Goal: Information Seeking & Learning: Learn about a topic

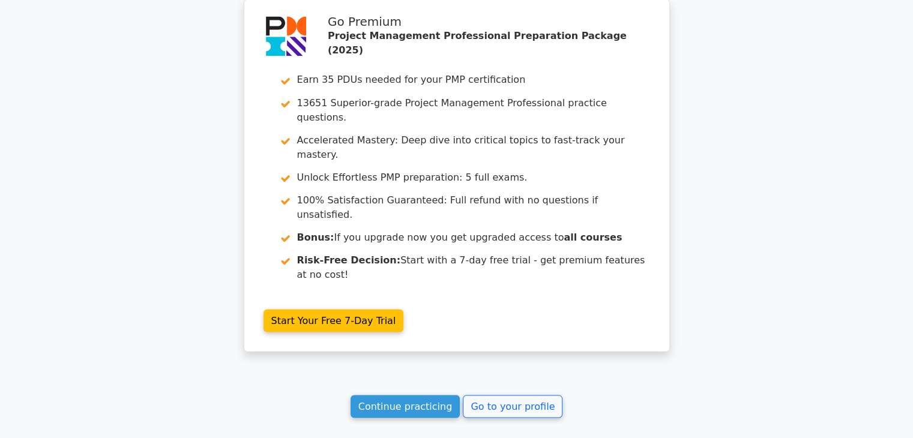
scroll to position [2218, 0]
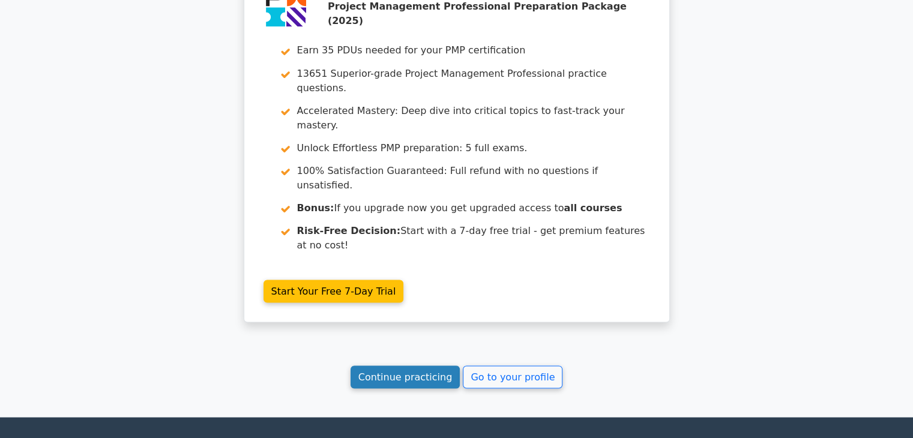
click at [372, 366] on link "Continue practicing" at bounding box center [406, 377] width 110 height 23
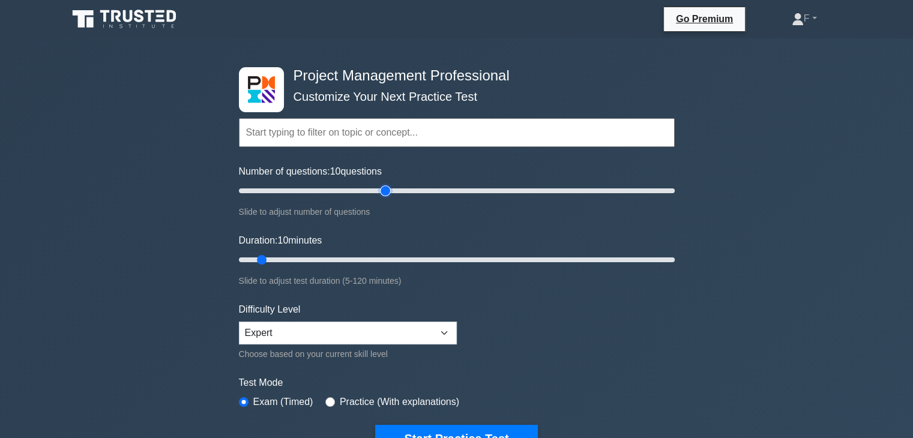
click at [383, 192] on input "Number of questions: 10 questions" at bounding box center [457, 191] width 436 height 14
drag, startPoint x: 382, startPoint y: 192, endPoint x: 375, endPoint y: 207, distance: 17.2
type input "60"
click at [367, 196] on input "Number of questions: 60 questions" at bounding box center [457, 191] width 436 height 14
click at [376, 258] on input "Duration: 40 minutes" at bounding box center [457, 260] width 436 height 14
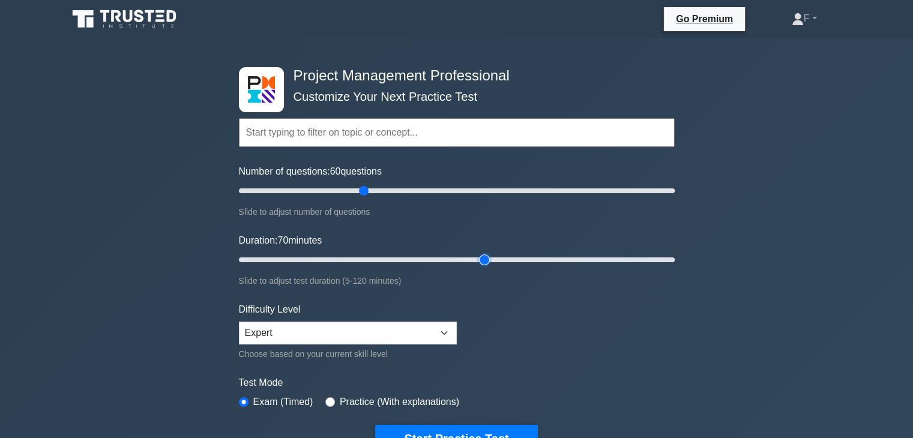
drag, startPoint x: 376, startPoint y: 258, endPoint x: 480, endPoint y: 262, distance: 104.5
type input "70"
click at [480, 262] on input "Duration: 70 minutes" at bounding box center [457, 260] width 436 height 14
click at [444, 325] on select "Beginner Intermediate Expert" at bounding box center [348, 333] width 218 height 23
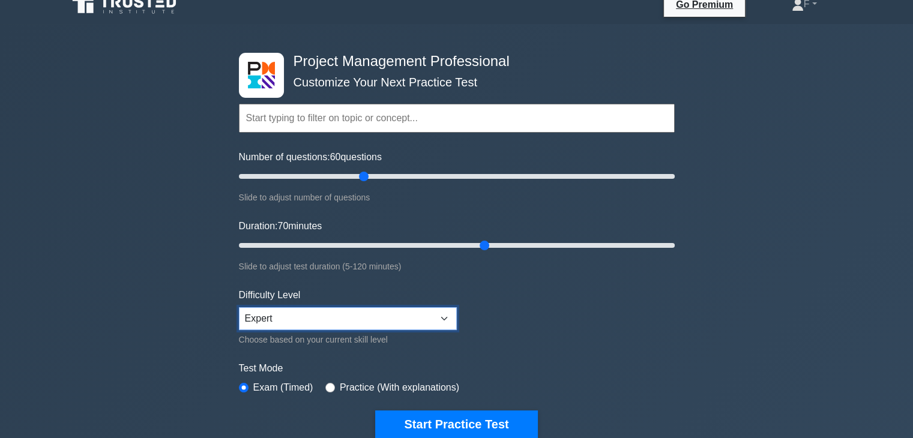
scroll to position [60, 0]
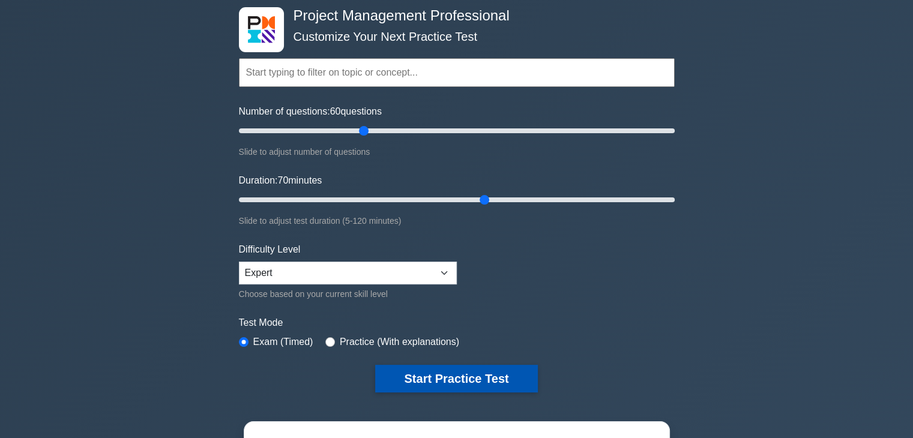
click at [499, 374] on button "Start Practice Test" at bounding box center [456, 379] width 162 height 28
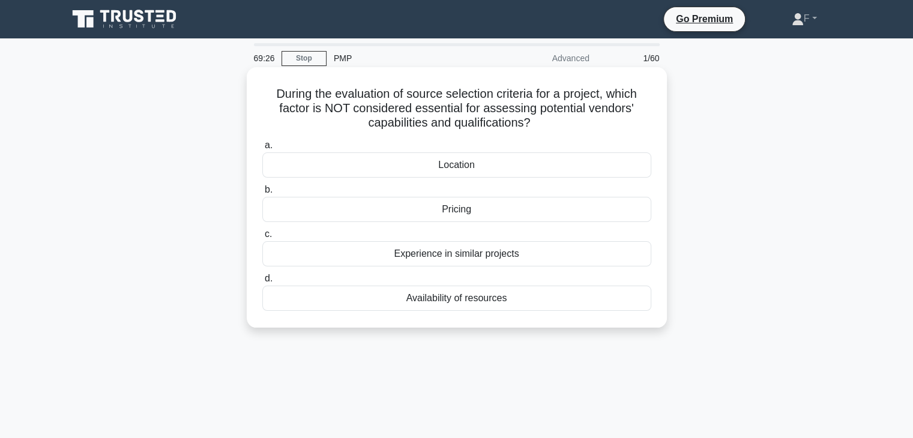
click at [467, 165] on div "Location" at bounding box center [456, 165] width 389 height 25
click at [262, 150] on input "a. Location" at bounding box center [262, 146] width 0 height 8
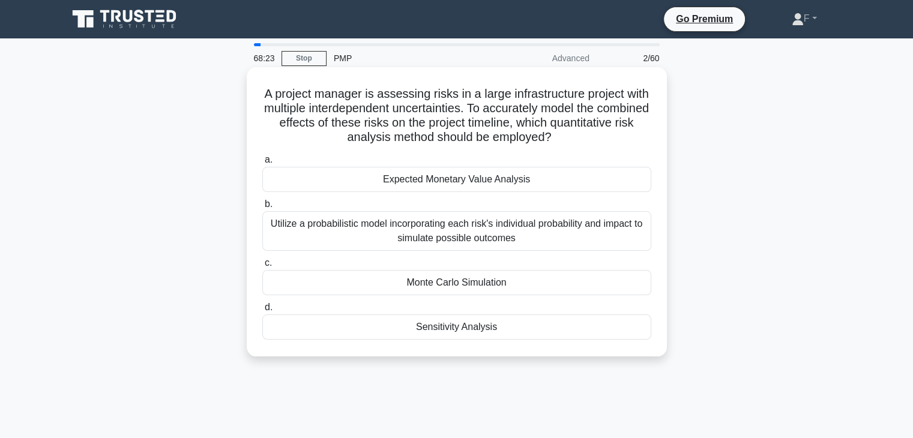
click at [432, 284] on div "Monte Carlo Simulation" at bounding box center [456, 282] width 389 height 25
click at [262, 267] on input "c. Monte Carlo Simulation" at bounding box center [262, 263] width 0 height 8
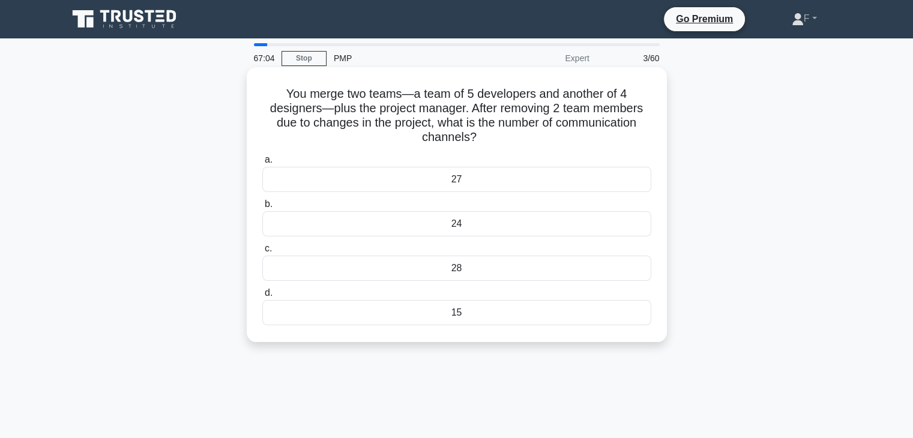
click at [459, 271] on div "28" at bounding box center [456, 268] width 389 height 25
click at [262, 253] on input "c. 28" at bounding box center [262, 249] width 0 height 8
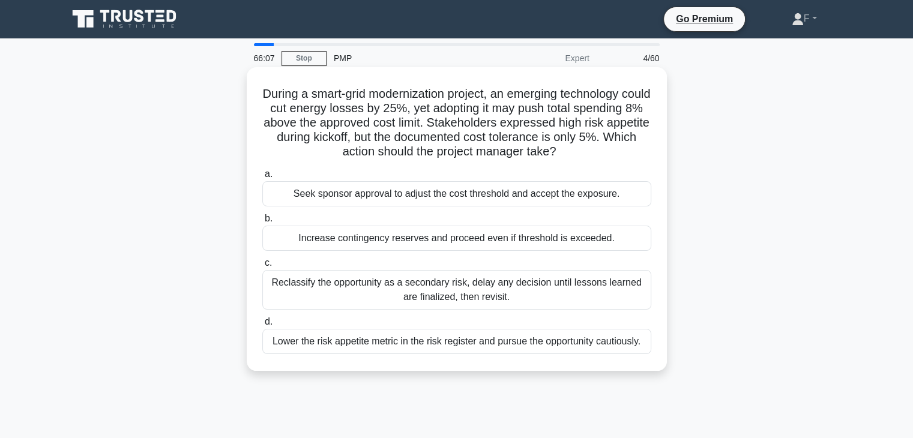
click at [493, 198] on div "Seek sponsor approval to adjust the cost threshold and accept the exposure." at bounding box center [456, 193] width 389 height 25
click at [262, 178] on input "a. Seek sponsor approval to adjust the cost threshold and accept the exposure." at bounding box center [262, 175] width 0 height 8
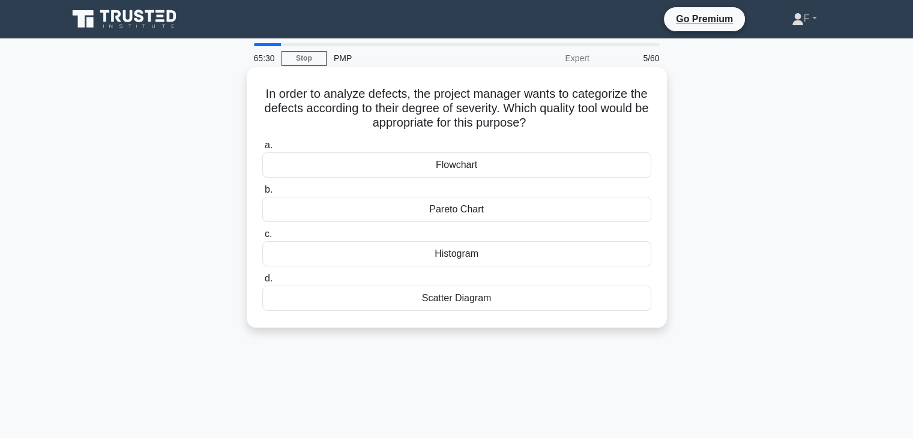
click at [461, 254] on div "Histogram" at bounding box center [456, 253] width 389 height 25
click at [262, 238] on input "c. Histogram" at bounding box center [262, 235] width 0 height 8
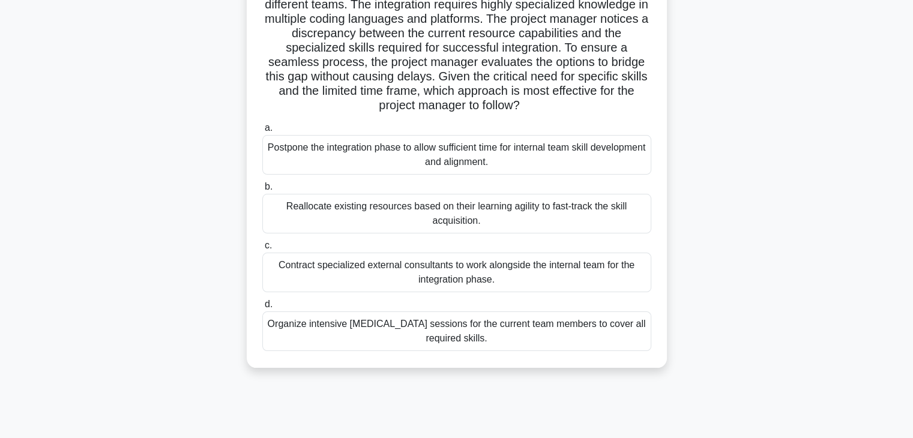
scroll to position [120, 0]
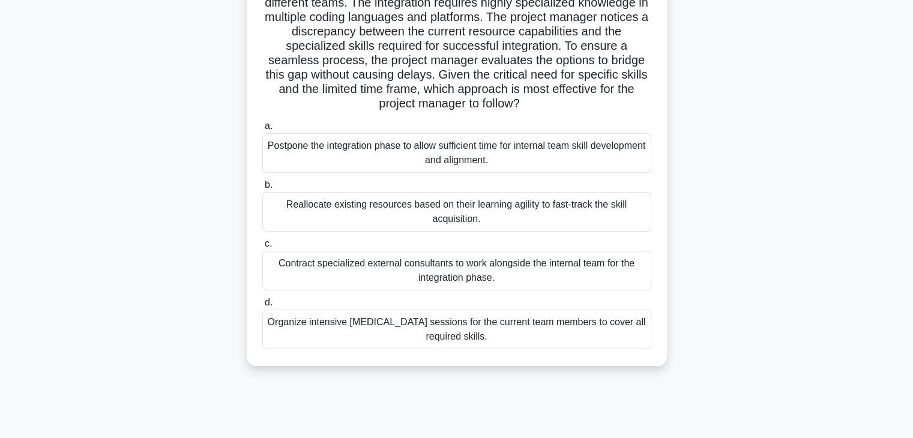
click at [360, 268] on div "Contract specialized external consultants to work alongside the internal team f…" at bounding box center [456, 271] width 389 height 40
click at [262, 248] on input "c. Contract specialized external consultants to work alongside the internal tea…" at bounding box center [262, 244] width 0 height 8
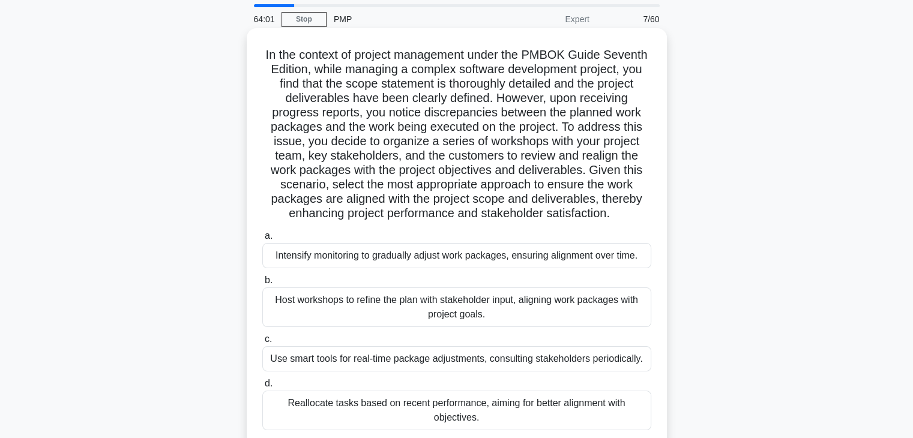
scroll to position [60, 0]
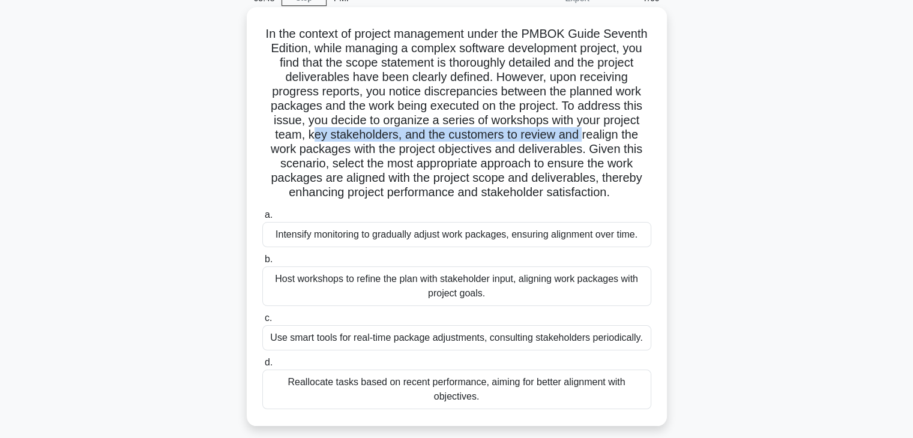
drag, startPoint x: 367, startPoint y: 144, endPoint x: 552, endPoint y: 187, distance: 189.5
click at [581, 142] on h5 "In the context of project management under the PMBOK Guide Seventh Edition, whi…" at bounding box center [457, 113] width 392 height 174
click at [412, 387] on div "Reallocate tasks based on recent performance, aiming for better alignment with …" at bounding box center [456, 390] width 389 height 40
click at [262, 367] on input "d. Reallocate tasks based on recent performance, aiming for better alignment wi…" at bounding box center [262, 363] width 0 height 8
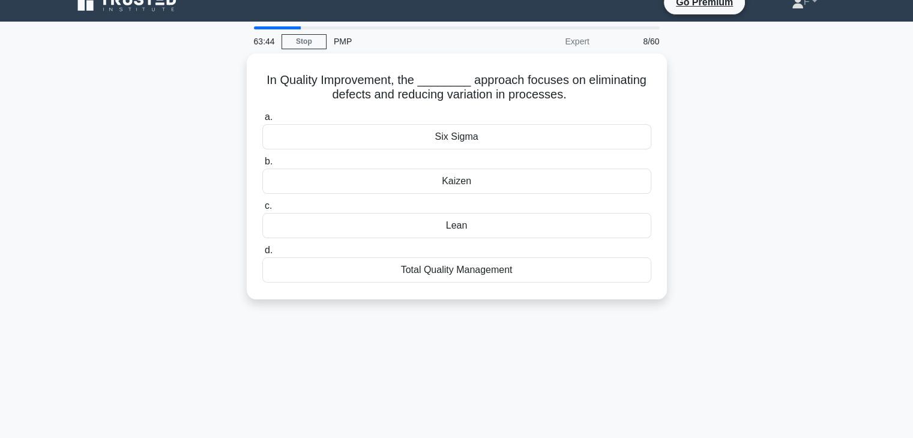
scroll to position [0, 0]
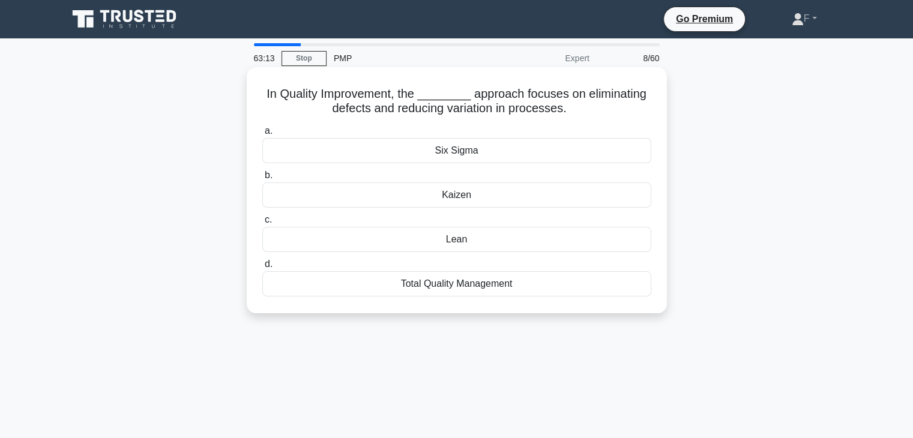
click at [456, 196] on div "Kaizen" at bounding box center [456, 195] width 389 height 25
click at [262, 180] on input "b. Kaizen" at bounding box center [262, 176] width 0 height 8
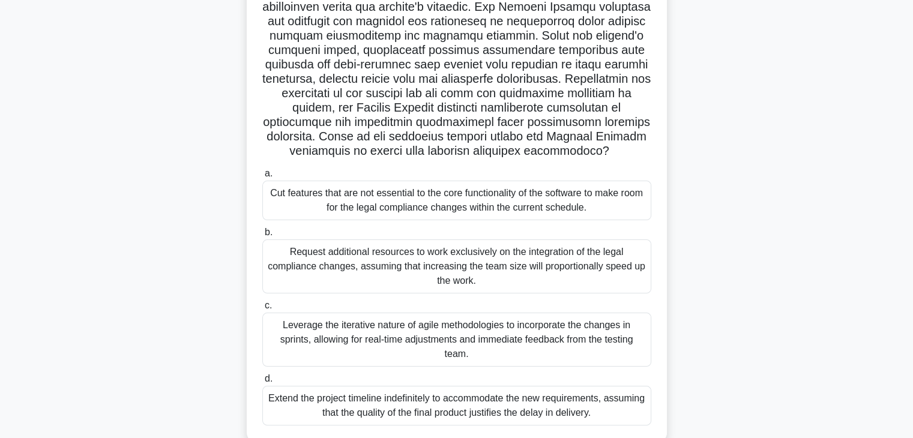
scroll to position [180, 0]
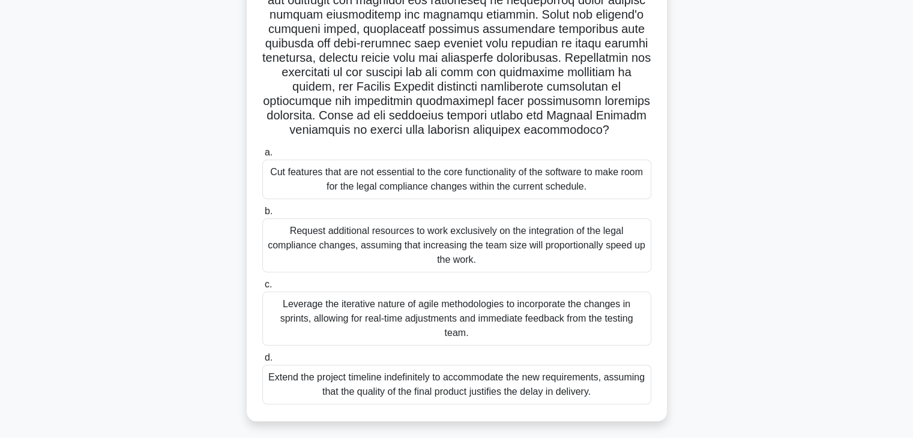
click at [418, 318] on div "Leverage the iterative nature of agile methodologies to incorporate the changes…" at bounding box center [456, 319] width 389 height 54
click at [262, 289] on input "c. Leverage the iterative nature of agile methodologies to incorporate the chan…" at bounding box center [262, 285] width 0 height 8
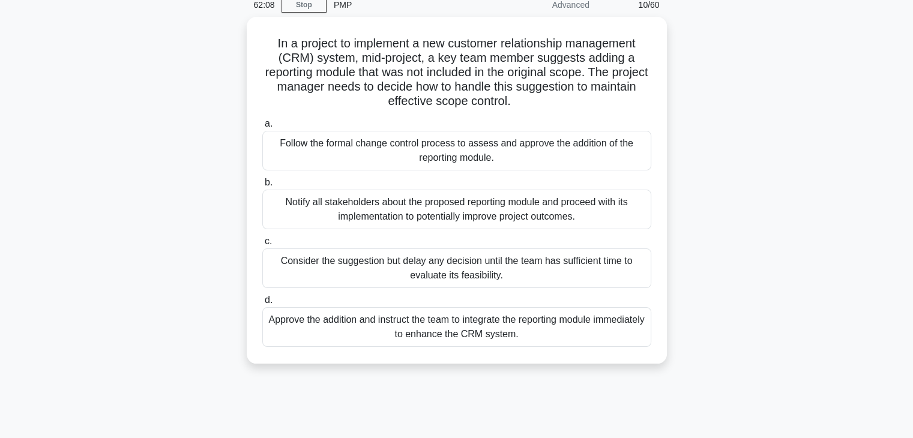
scroll to position [0, 0]
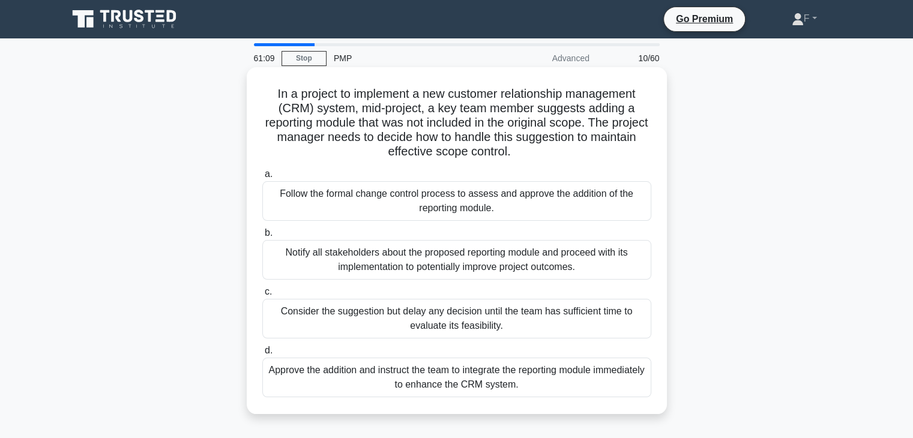
click at [375, 200] on div "Follow the formal change control process to assess and approve the addition of …" at bounding box center [456, 201] width 389 height 40
click at [262, 178] on input "a. Follow the formal change control process to assess and approve the addition …" at bounding box center [262, 175] width 0 height 8
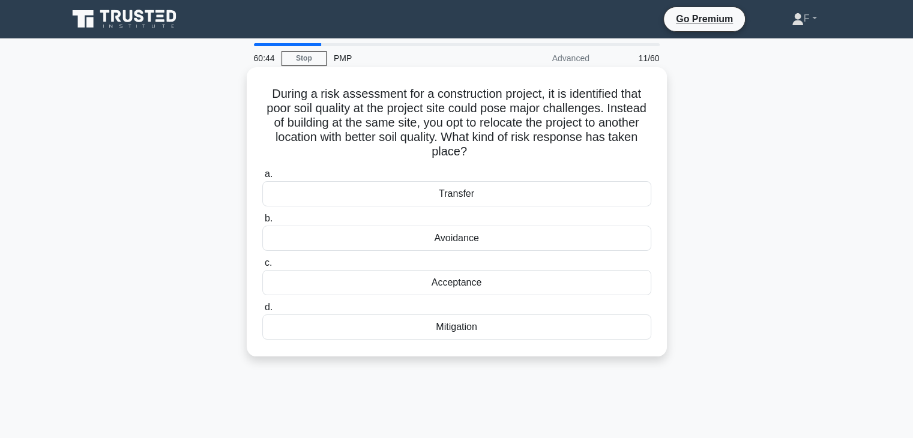
click at [465, 243] on div "Avoidance" at bounding box center [456, 238] width 389 height 25
click at [262, 223] on input "b. Avoidance" at bounding box center [262, 219] width 0 height 8
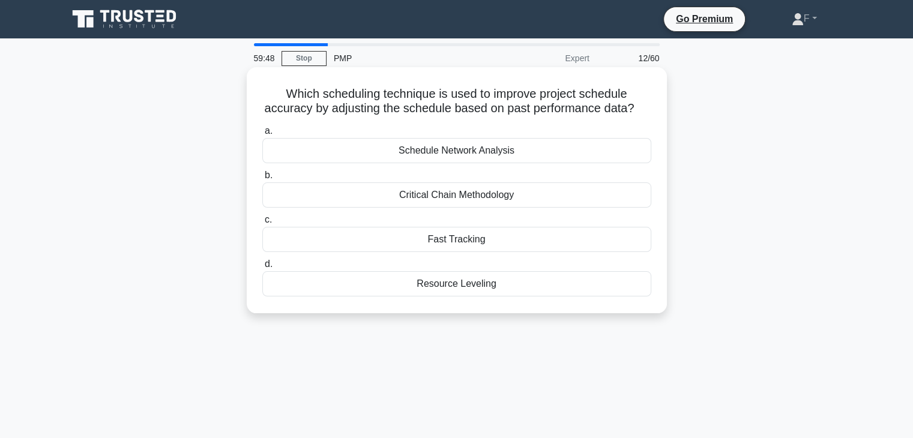
click at [452, 163] on div "Schedule Network Analysis" at bounding box center [456, 150] width 389 height 25
click at [262, 135] on input "a. Schedule Network Analysis" at bounding box center [262, 131] width 0 height 8
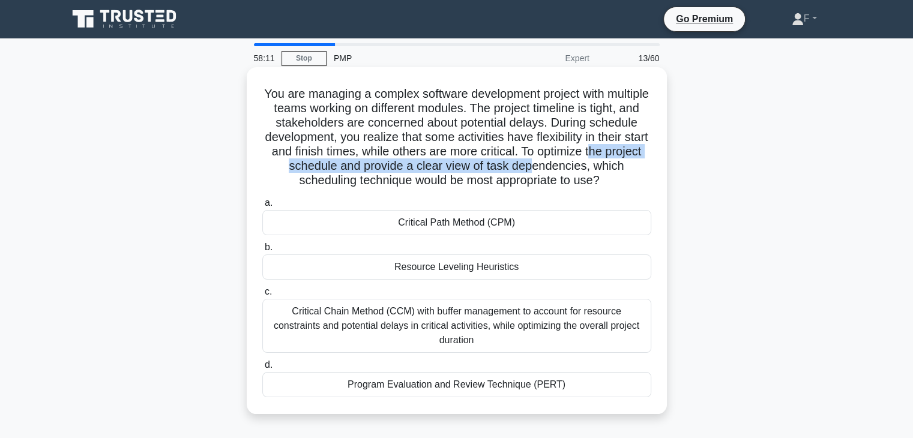
drag, startPoint x: 278, startPoint y: 166, endPoint x: 584, endPoint y: 171, distance: 306.3
click at [584, 171] on h5 "You are managing a complex software development project with multiple teams wor…" at bounding box center [457, 137] width 392 height 102
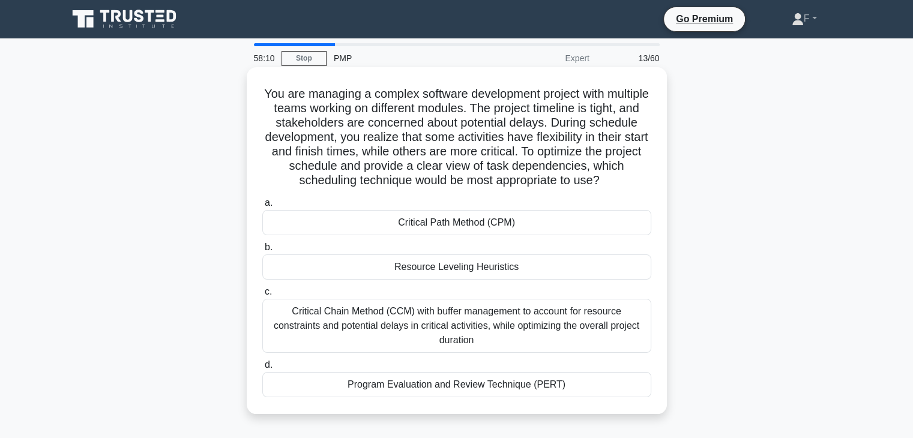
click at [499, 226] on div "Critical Path Method (CPM)" at bounding box center [456, 222] width 389 height 25
click at [262, 207] on input "a. Critical Path Method (CPM)" at bounding box center [262, 203] width 0 height 8
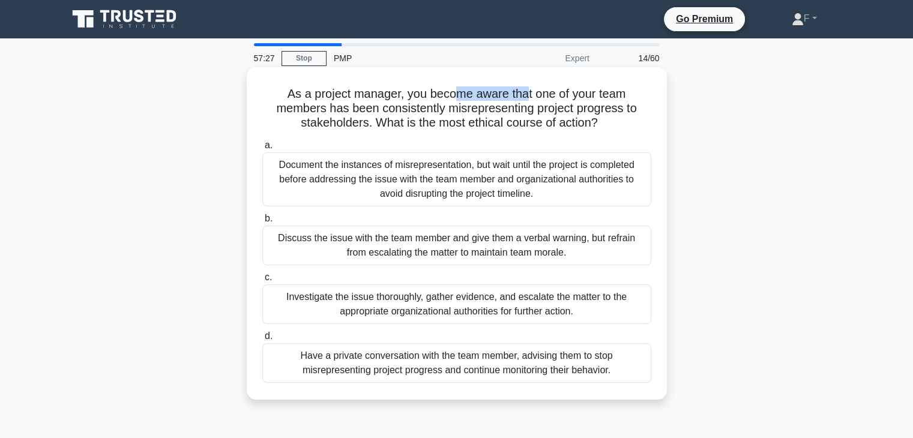
drag, startPoint x: 467, startPoint y: 95, endPoint x: 530, endPoint y: 94, distance: 63.1
click at [530, 94] on h5 "As a project manager, you become aware that one of your team members has been c…" at bounding box center [457, 108] width 392 height 44
click at [477, 303] on div "Investigate the issue thoroughly, gather evidence, and escalate the matter to t…" at bounding box center [456, 305] width 389 height 40
click at [262, 282] on input "c. Investigate the issue thoroughly, gather evidence, and escalate the matter t…" at bounding box center [262, 278] width 0 height 8
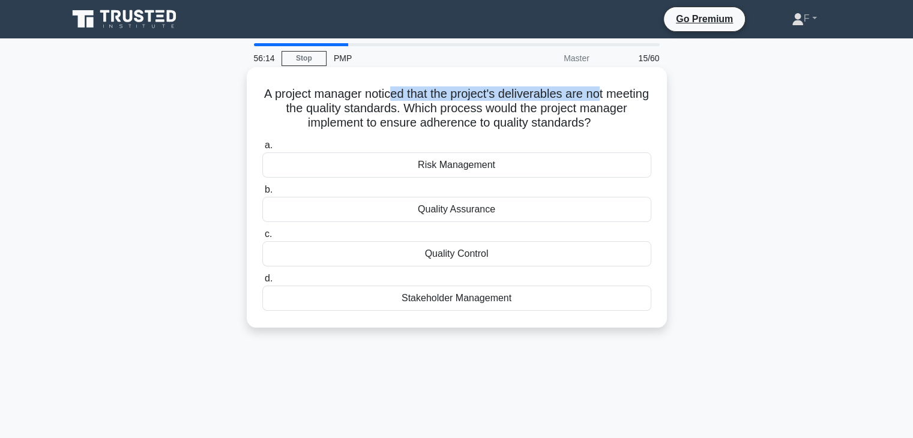
drag, startPoint x: 413, startPoint y: 94, endPoint x: 625, endPoint y: 77, distance: 212.6
click at [625, 77] on div "A project manager noticed that the project's deliverables are not meeting the q…" at bounding box center [457, 197] width 411 height 251
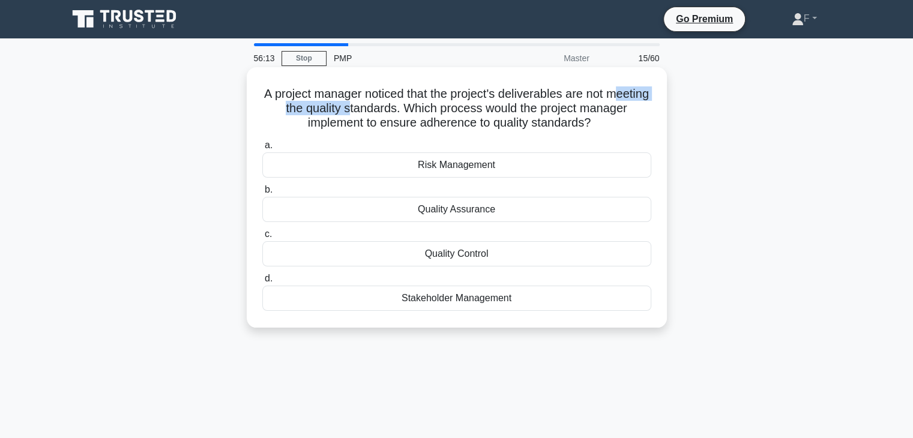
drag, startPoint x: 293, startPoint y: 111, endPoint x: 399, endPoint y: 109, distance: 105.7
click at [399, 109] on h5 "A project manager noticed that the project's deliverables are not meeting the q…" at bounding box center [457, 108] width 392 height 44
click at [450, 210] on div "Quality Assurance" at bounding box center [456, 209] width 389 height 25
click at [262, 194] on input "b. Quality Assurance" at bounding box center [262, 190] width 0 height 8
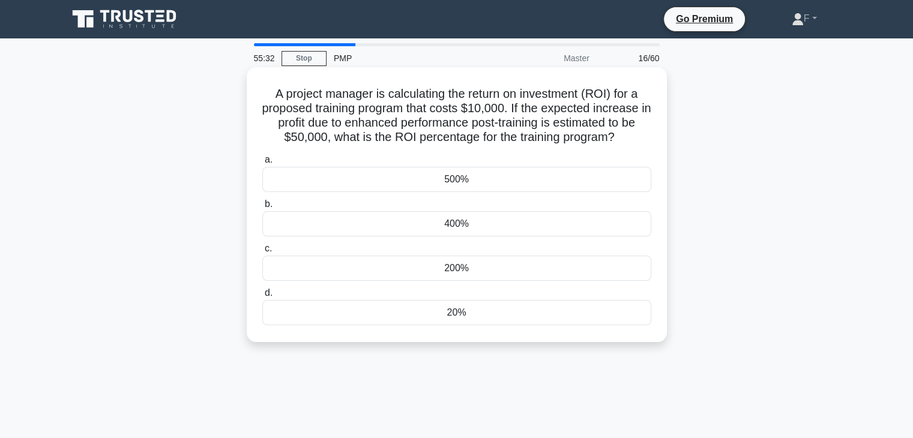
click at [470, 181] on div "500%" at bounding box center [456, 179] width 389 height 25
click at [262, 164] on input "a. 500%" at bounding box center [262, 160] width 0 height 8
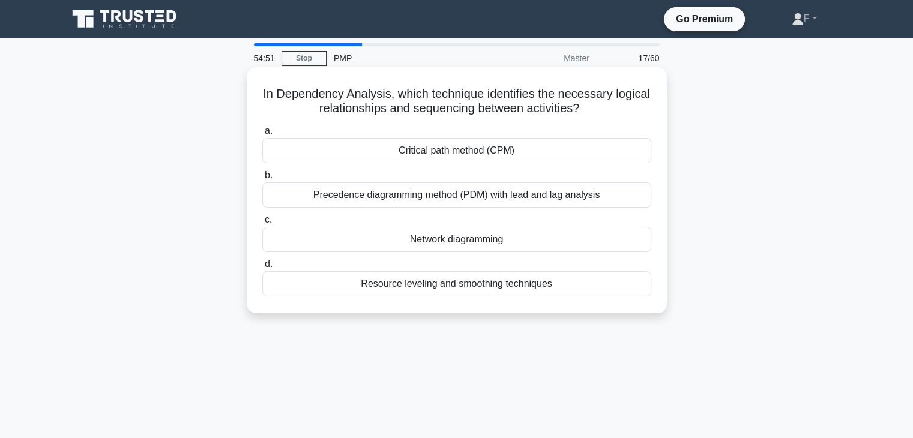
click at [485, 151] on div "Critical path method (CPM)" at bounding box center [456, 150] width 389 height 25
click at [262, 135] on input "a. Critical path method (CPM)" at bounding box center [262, 131] width 0 height 8
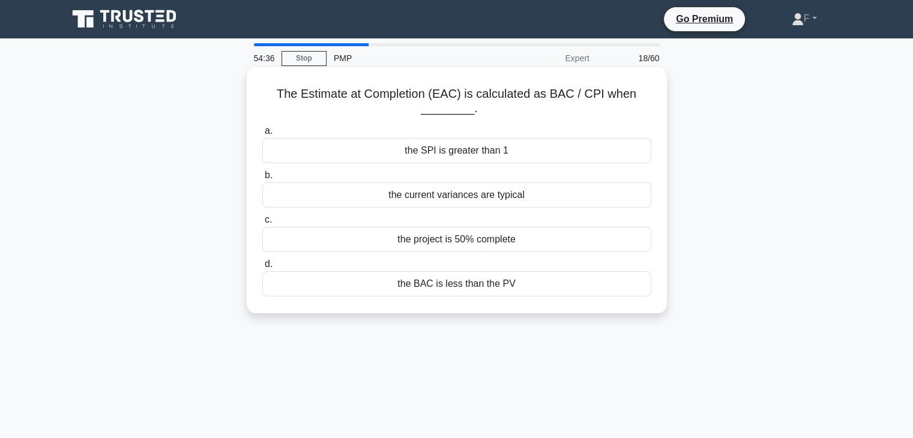
click at [488, 198] on div "the current variances are typical" at bounding box center [456, 195] width 389 height 25
click at [262, 180] on input "b. the current variances are typical" at bounding box center [262, 176] width 0 height 8
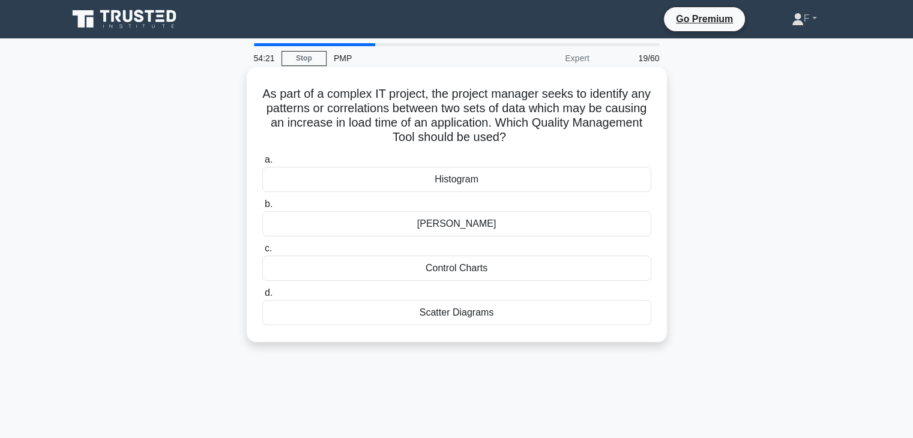
click at [476, 314] on div "Scatter Diagrams" at bounding box center [456, 312] width 389 height 25
click at [262, 297] on input "d. Scatter Diagrams" at bounding box center [262, 293] width 0 height 8
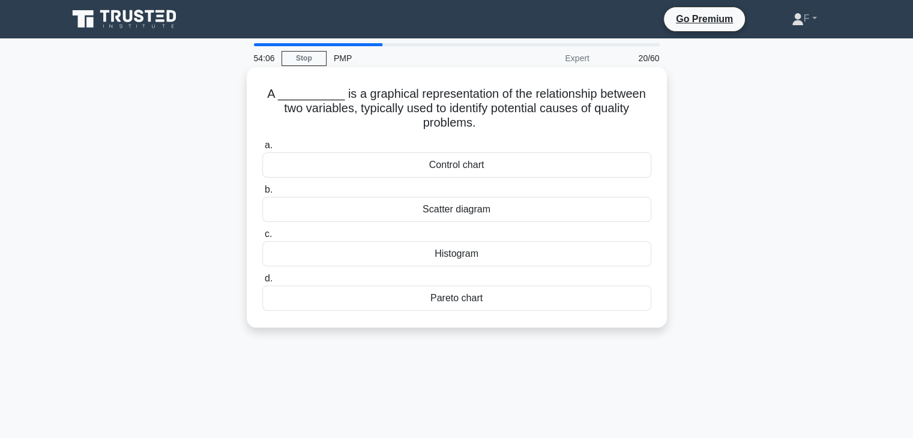
click at [464, 211] on div "Scatter diagram" at bounding box center [456, 209] width 389 height 25
click at [262, 194] on input "b. Scatter diagram" at bounding box center [262, 190] width 0 height 8
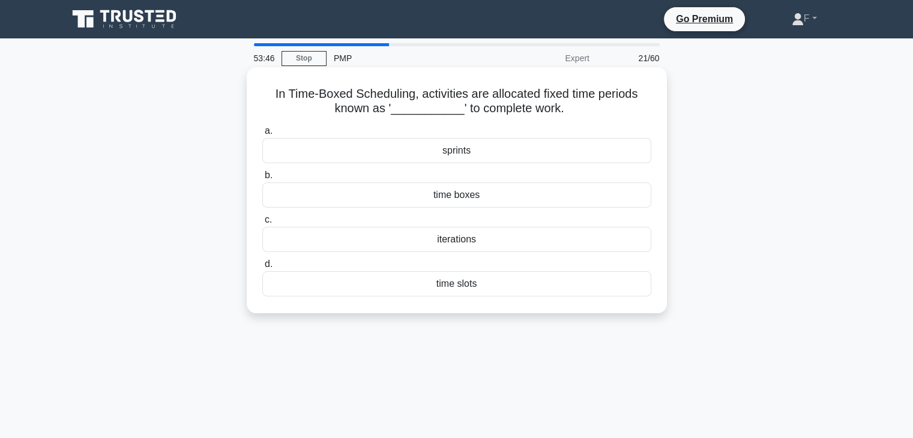
click at [457, 150] on div "sprints" at bounding box center [456, 150] width 389 height 25
click at [262, 135] on input "a. sprints" at bounding box center [262, 131] width 0 height 8
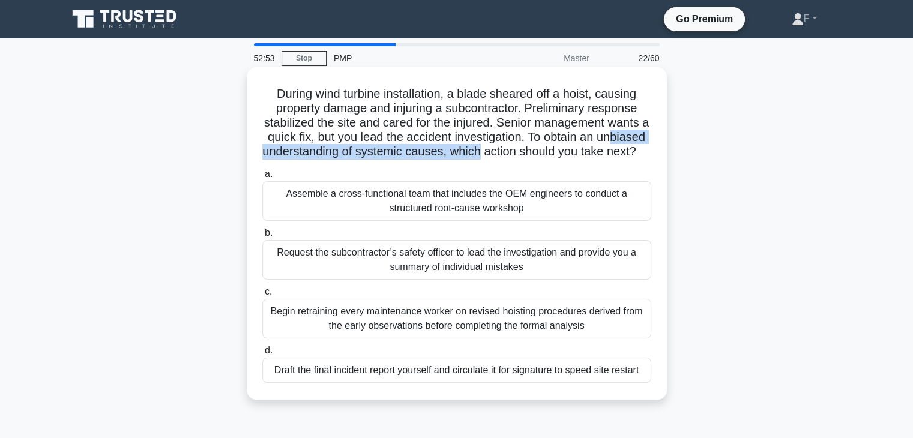
drag, startPoint x: 286, startPoint y: 154, endPoint x: 542, endPoint y: 157, distance: 255.8
click at [542, 157] on h5 "During wind turbine installation, a blade sheared off a hoist, causing property…" at bounding box center [457, 122] width 392 height 73
click at [416, 334] on div "Begin retraining every maintenance worker on revised hoisting procedures derive…" at bounding box center [456, 319] width 389 height 40
click at [262, 296] on input "c. Begin retraining every maintenance worker on revised hoisting procedures der…" at bounding box center [262, 292] width 0 height 8
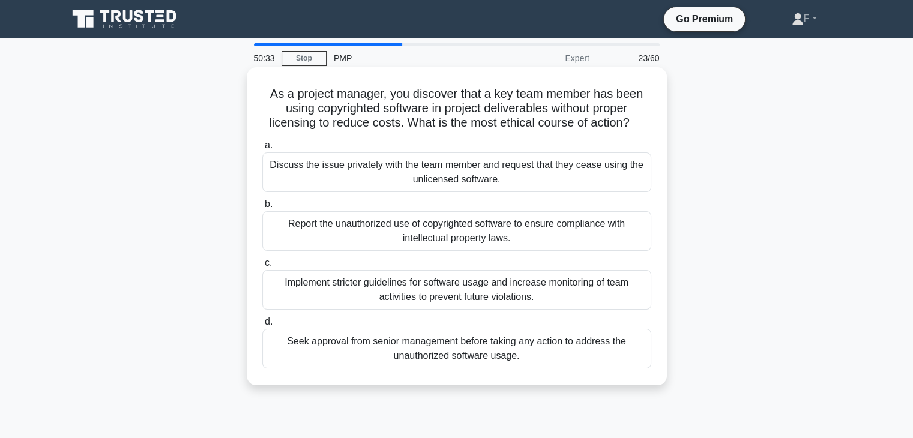
click at [467, 169] on div "Discuss the issue privately with the team member and request that they cease us…" at bounding box center [456, 173] width 389 height 40
click at [262, 150] on input "a. Discuss the issue privately with the team member and request that they cease…" at bounding box center [262, 146] width 0 height 8
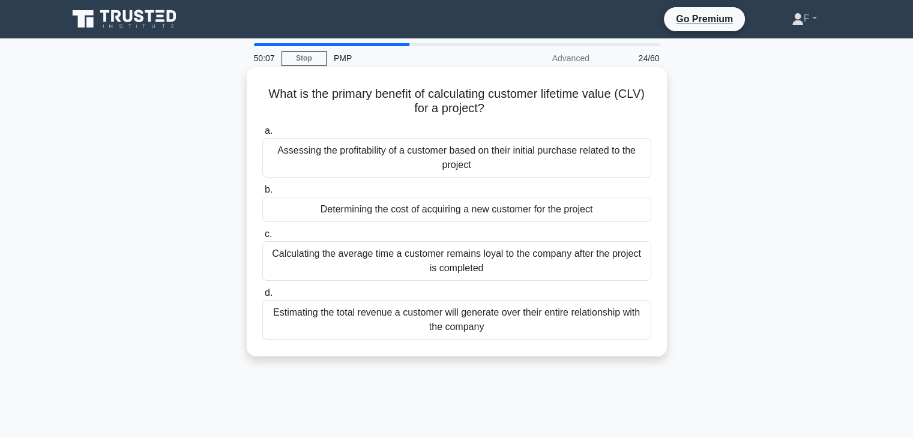
click at [401, 315] on div "Estimating the total revenue a customer will generate over their entire relatio…" at bounding box center [456, 320] width 389 height 40
click at [262, 297] on input "d. Estimating the total revenue a customer will generate over their entire rela…" at bounding box center [262, 293] width 0 height 8
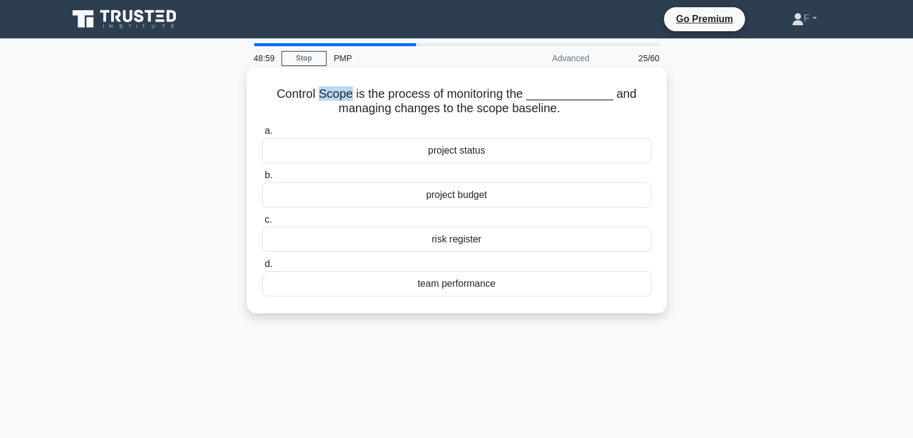
drag, startPoint x: 327, startPoint y: 97, endPoint x: 358, endPoint y: 92, distance: 31.5
click at [358, 92] on h5 "Control Scope is the process of monitoring the _____________ and managing chang…" at bounding box center [457, 101] width 392 height 30
click at [474, 149] on div "project status" at bounding box center [456, 150] width 389 height 25
click at [262, 135] on input "a. project status" at bounding box center [262, 131] width 0 height 8
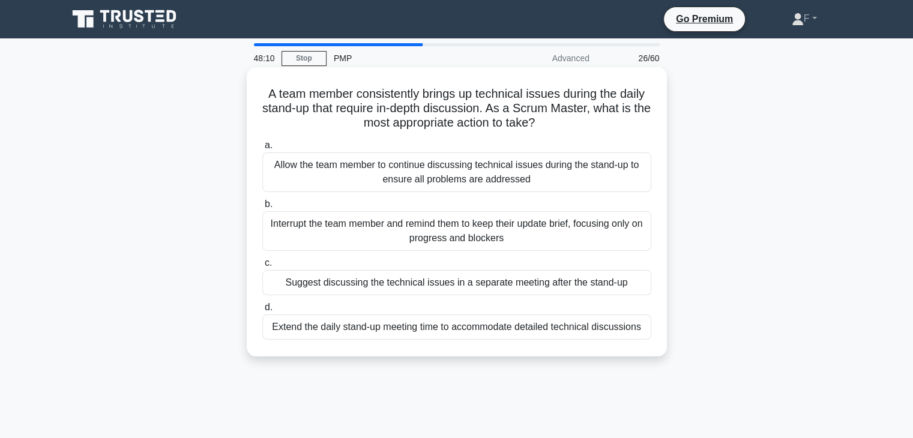
click at [497, 227] on div "Interrupt the team member and remind them to keep their update brief, focusing …" at bounding box center [456, 231] width 389 height 40
click at [262, 208] on input "b. Interrupt the team member and remind them to keep their update brief, focusi…" at bounding box center [262, 205] width 0 height 8
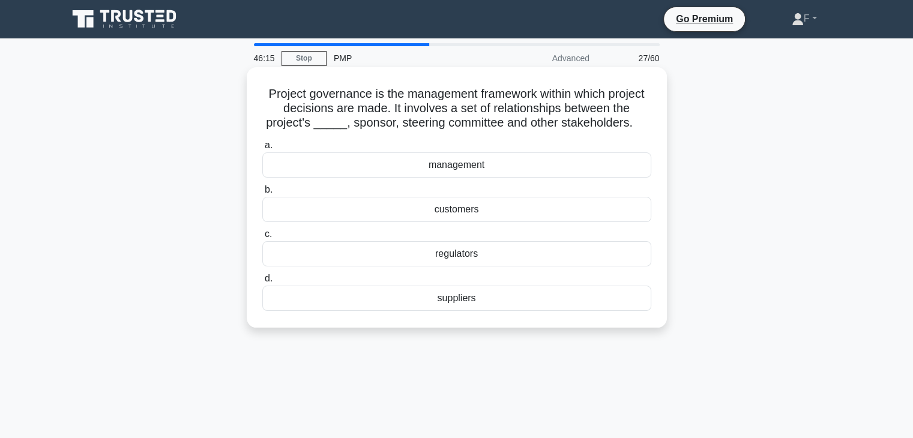
click at [478, 253] on div "regulators" at bounding box center [456, 253] width 389 height 25
click at [262, 238] on input "c. regulators" at bounding box center [262, 235] width 0 height 8
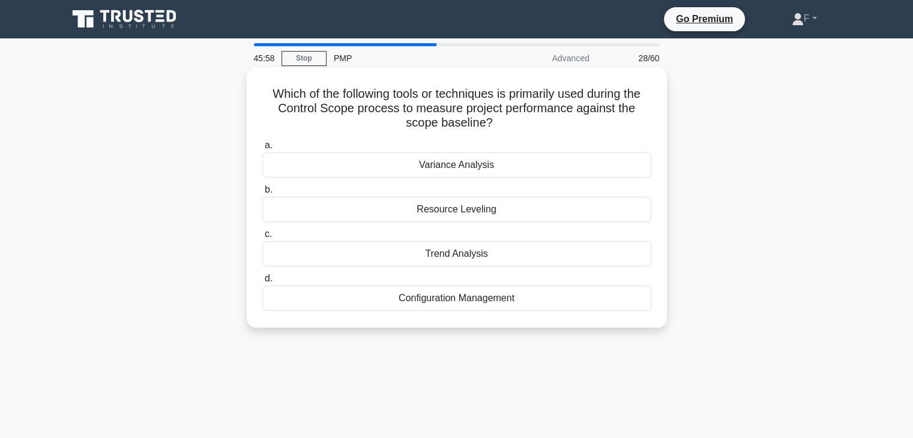
click at [455, 162] on div "Variance Analysis" at bounding box center [456, 165] width 389 height 25
click at [262, 150] on input "a. Variance Analysis" at bounding box center [262, 146] width 0 height 8
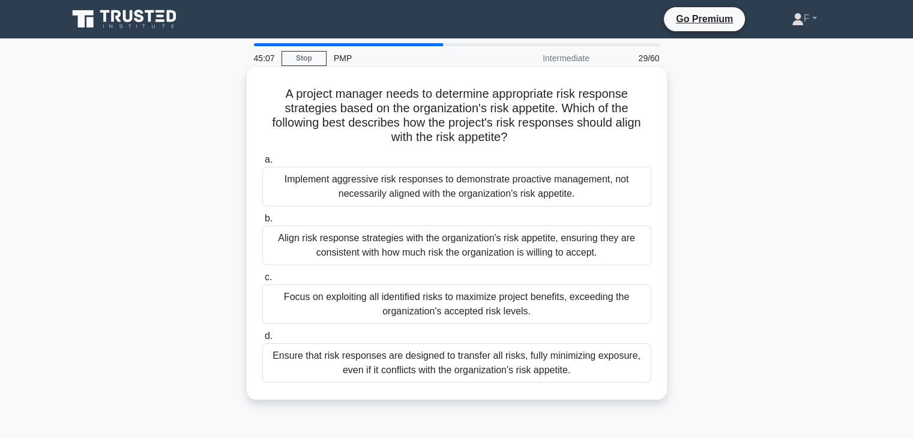
click at [459, 246] on div "Align risk response strategies with the organization's risk appetite, ensuring …" at bounding box center [456, 246] width 389 height 40
click at [549, 252] on div "Align risk response strategies with the organization's risk appetite, ensuring …" at bounding box center [456, 246] width 389 height 40
click at [262, 223] on input "b. Align risk response strategies with the organization's risk appetite, ensuri…" at bounding box center [262, 219] width 0 height 8
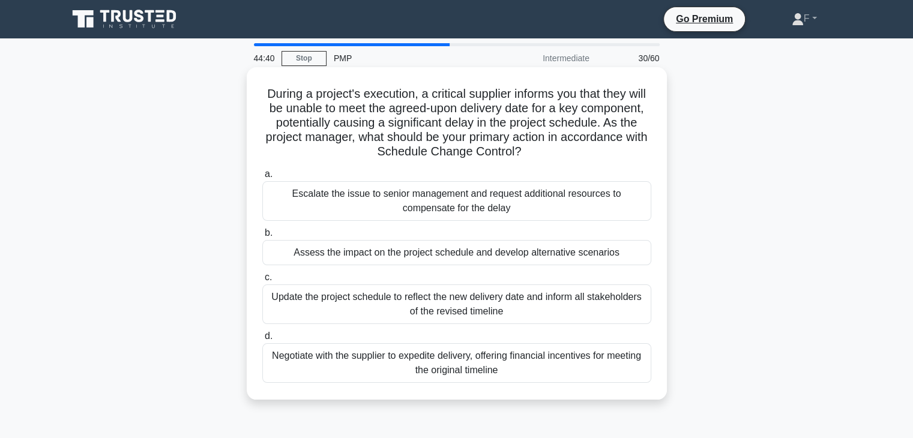
click at [441, 249] on div "Assess the impact on the project schedule and develop alternative scenarios" at bounding box center [456, 252] width 389 height 25
click at [262, 237] on input "b. Assess the impact on the project schedule and develop alternative scenarios" at bounding box center [262, 233] width 0 height 8
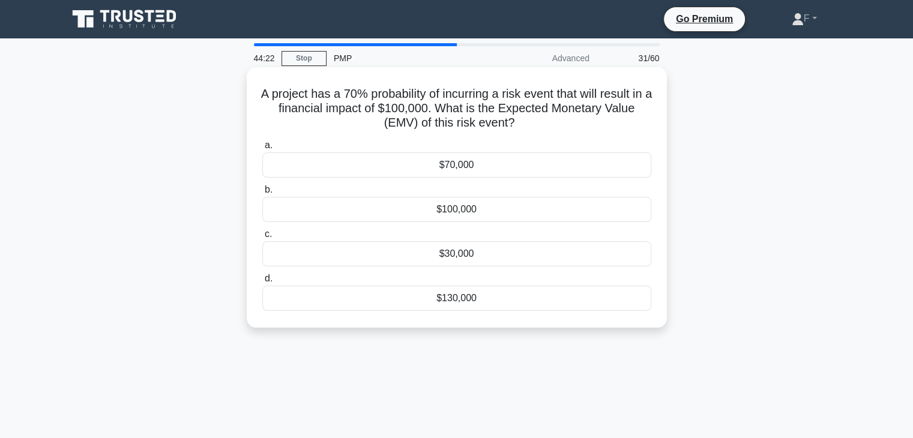
click at [454, 168] on div "$70,000" at bounding box center [456, 165] width 389 height 25
click at [262, 150] on input "a. $70,000" at bounding box center [262, 146] width 0 height 8
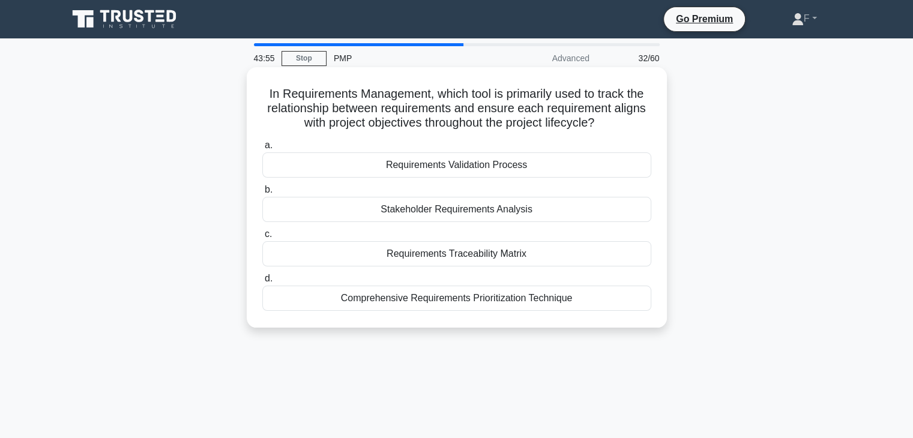
click at [459, 254] on div "Requirements Traceability Matrix" at bounding box center [456, 253] width 389 height 25
click at [262, 238] on input "c. Requirements Traceability Matrix" at bounding box center [262, 235] width 0 height 8
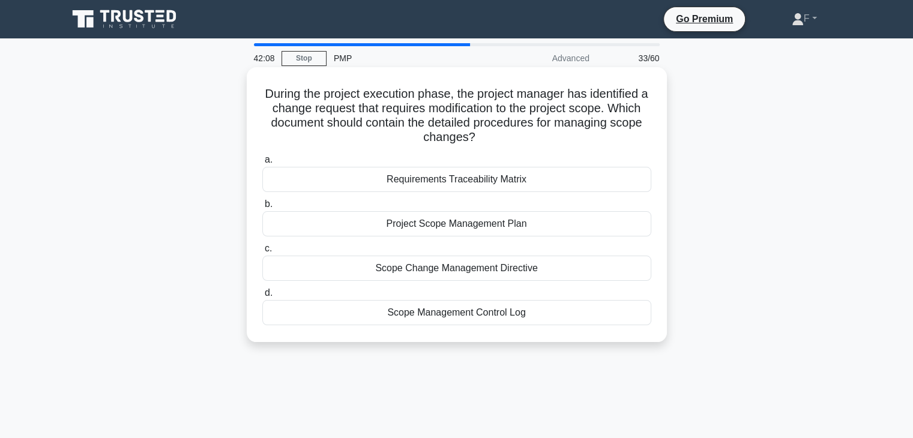
click at [420, 226] on div "Project Scope Management Plan" at bounding box center [456, 223] width 389 height 25
click at [262, 208] on input "b. Project Scope Management Plan" at bounding box center [262, 205] width 0 height 8
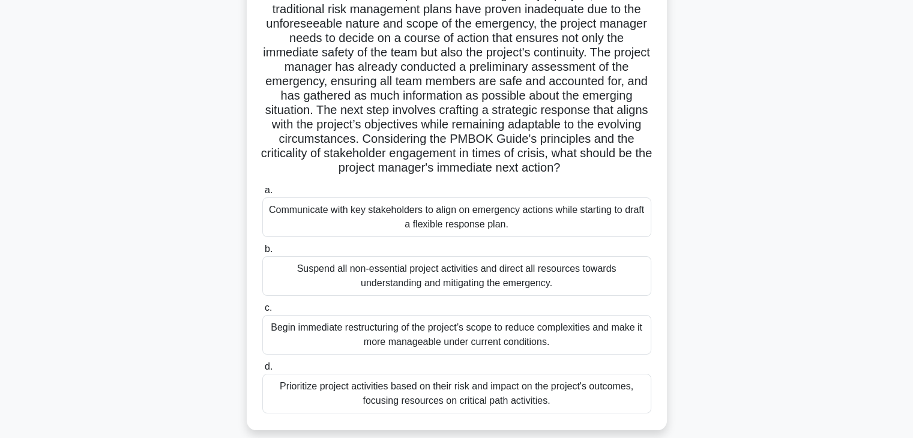
scroll to position [120, 0]
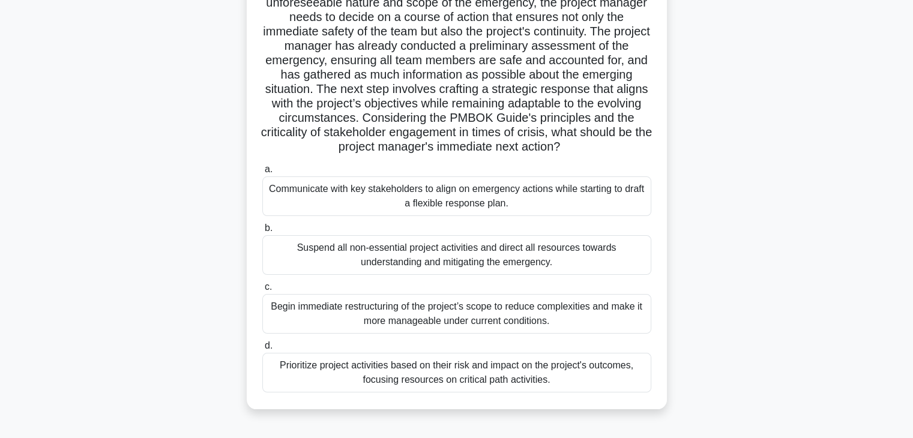
click at [580, 373] on div "Prioritize project activities based on their risk and impact on the project's o…" at bounding box center [456, 373] width 389 height 40
click at [262, 350] on input "d. Prioritize project activities based on their risk and impact on the project'…" at bounding box center [262, 346] width 0 height 8
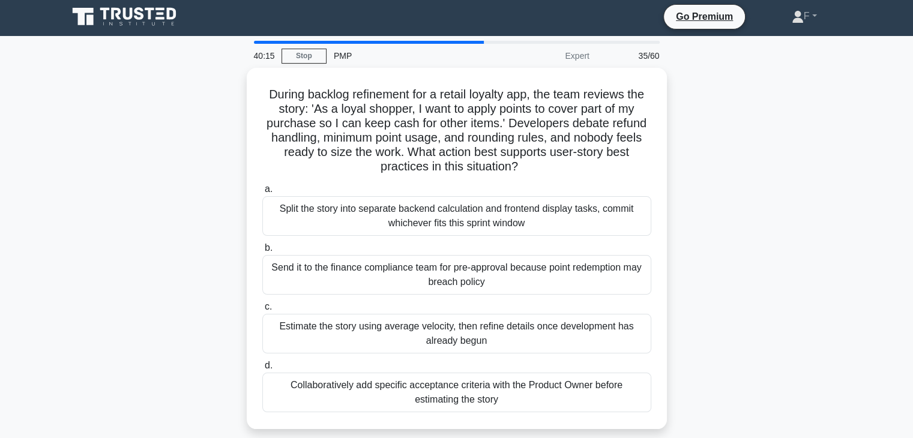
scroll to position [0, 0]
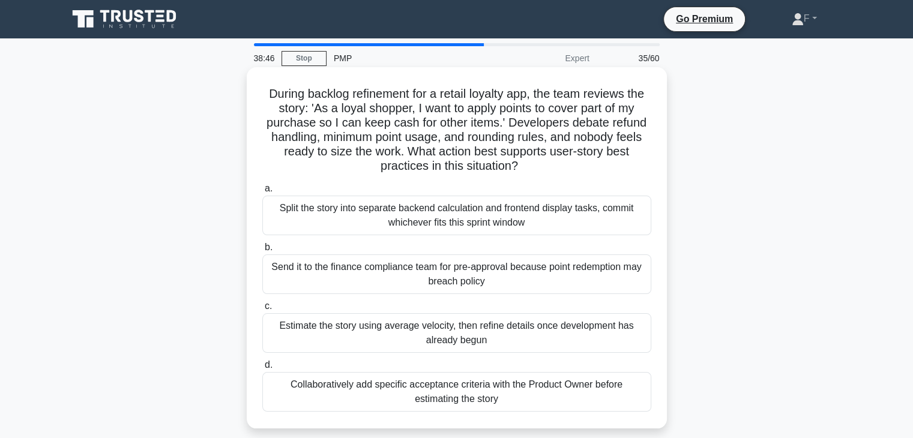
click at [530, 390] on div "Collaboratively add specific acceptance criteria with the Product Owner before …" at bounding box center [456, 392] width 389 height 40
click at [262, 369] on input "d. Collaboratively add specific acceptance criteria with the Product Owner befo…" at bounding box center [262, 365] width 0 height 8
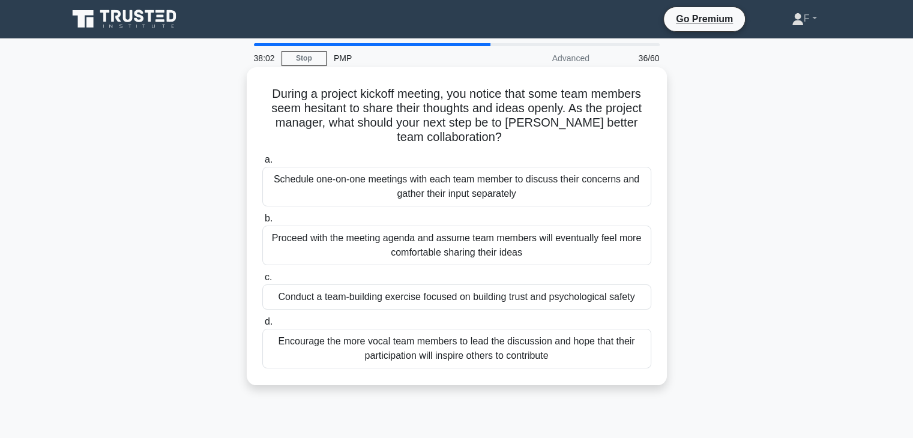
click at [444, 294] on div "Conduct a team-building exercise focused on building trust and psychological sa…" at bounding box center [456, 297] width 389 height 25
click at [262, 282] on input "c. Conduct a team-building exercise focused on building trust and psychological…" at bounding box center [262, 278] width 0 height 8
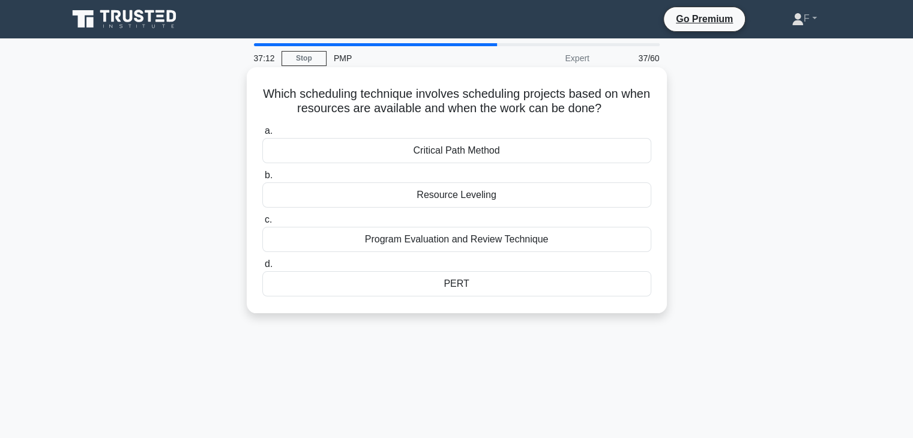
click at [455, 195] on div "Resource Leveling" at bounding box center [456, 195] width 389 height 25
click at [262, 180] on input "b. Resource Leveling" at bounding box center [262, 176] width 0 height 8
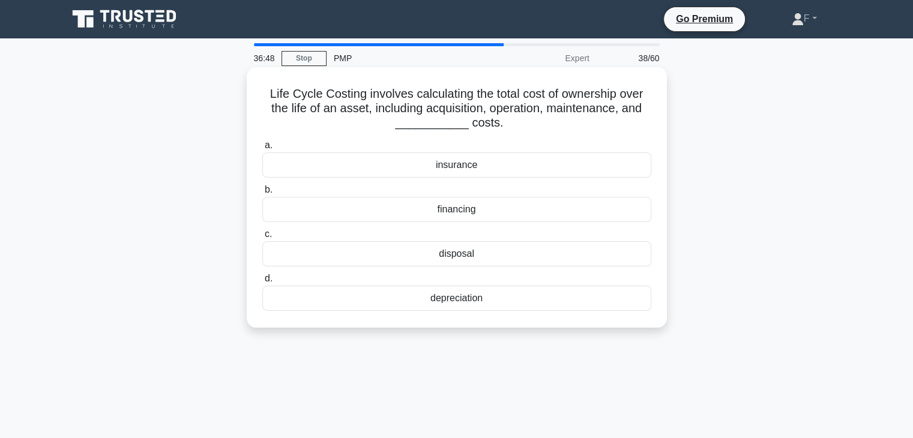
click at [444, 299] on div "depreciation" at bounding box center [456, 298] width 389 height 25
click at [262, 283] on input "d. depreciation" at bounding box center [262, 279] width 0 height 8
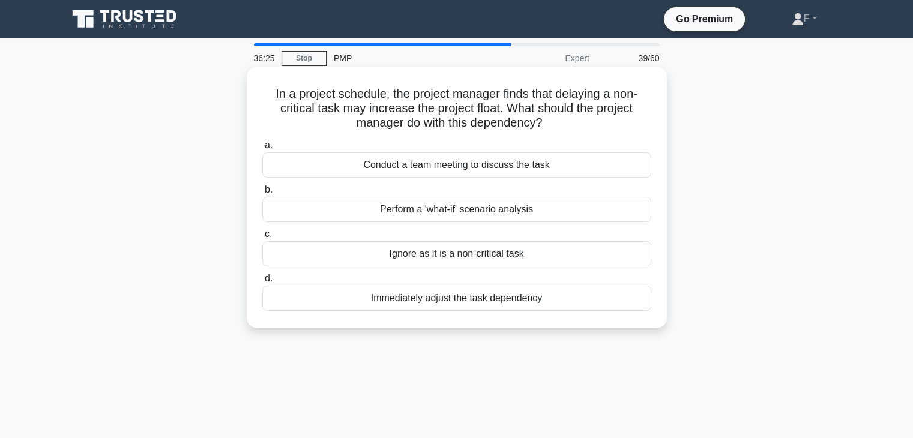
click at [507, 169] on div "Conduct a team meeting to discuss the task" at bounding box center [456, 165] width 389 height 25
click at [262, 150] on input "a. Conduct a team meeting to discuss the task" at bounding box center [262, 146] width 0 height 8
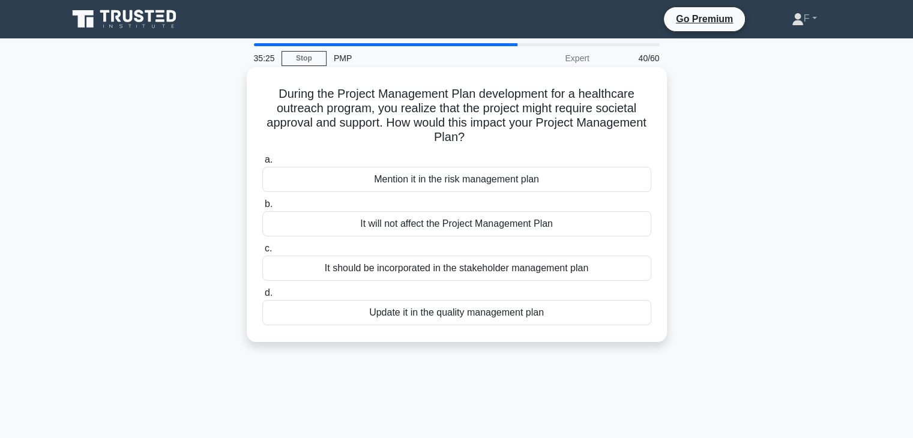
click at [430, 270] on div "It should be incorporated in the stakeholder management plan" at bounding box center [456, 268] width 389 height 25
click at [262, 253] on input "c. It should be incorporated in the stakeholder management plan" at bounding box center [262, 249] width 0 height 8
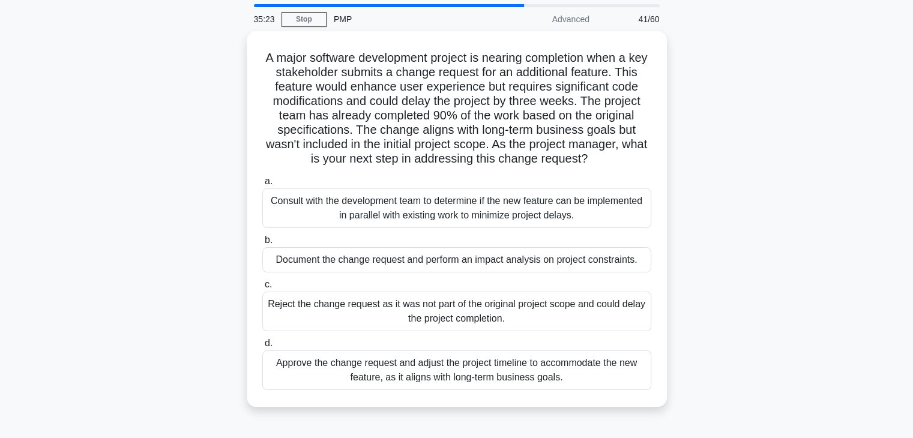
scroll to position [60, 0]
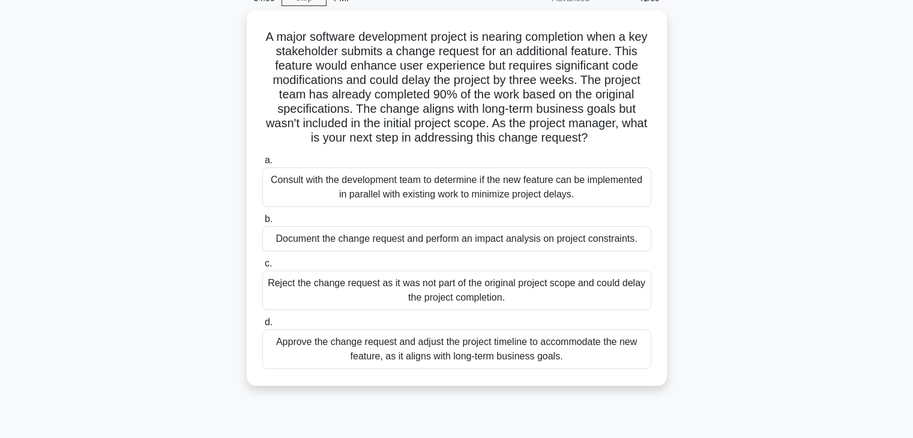
drag, startPoint x: 512, startPoint y: 350, endPoint x: 524, endPoint y: 355, distance: 12.4
click at [512, 351] on div "Approve the change request and adjust the project timeline to accommodate the n…" at bounding box center [456, 350] width 389 height 40
click at [262, 327] on input "d. Approve the change request and adjust the project timeline to accommodate th…" at bounding box center [262, 323] width 0 height 8
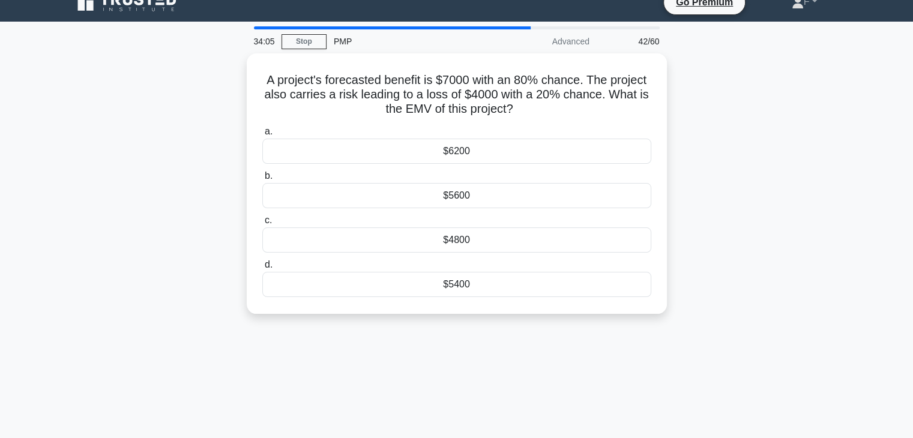
scroll to position [0, 0]
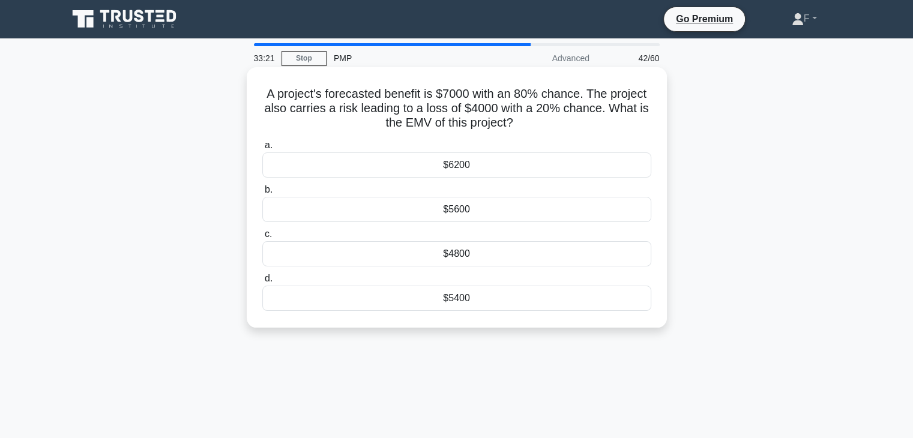
click at [466, 253] on div "$4800" at bounding box center [456, 253] width 389 height 25
click at [262, 238] on input "c. $4800" at bounding box center [262, 235] width 0 height 8
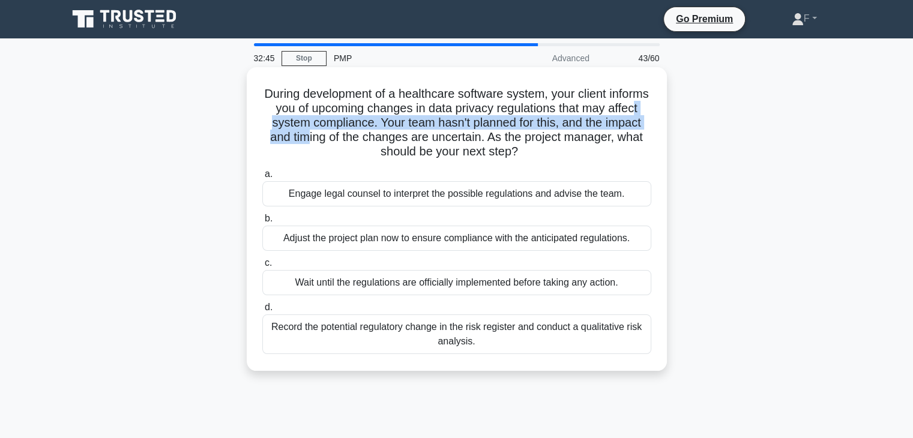
drag, startPoint x: 297, startPoint y: 127, endPoint x: 367, endPoint y: 133, distance: 70.5
click at [367, 133] on h5 "During development of a healthcare software system, your client informs you of …" at bounding box center [457, 122] width 392 height 73
drag, startPoint x: 303, startPoint y: 236, endPoint x: 419, endPoint y: 244, distance: 116.8
click at [419, 244] on div "Adjust the project plan now to ensure compliance with the anticipated regulatio…" at bounding box center [456, 238] width 389 height 25
drag, startPoint x: 333, startPoint y: 281, endPoint x: 449, endPoint y: 282, distance: 115.9
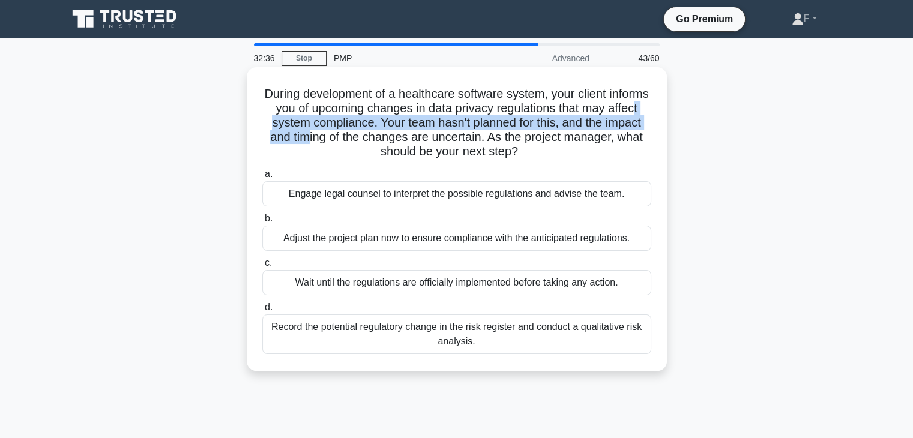
click at [449, 281] on div "Wait until the regulations are officially implemented before taking any action." at bounding box center [456, 282] width 389 height 25
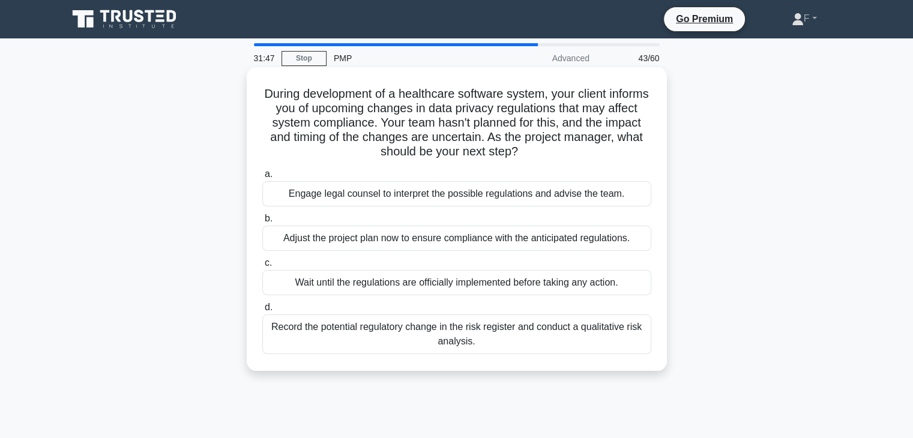
click at [477, 332] on div "Record the potential regulatory change in the risk register and conduct a quali…" at bounding box center [456, 335] width 389 height 40
click at [262, 312] on input "d. Record the potential regulatory change in the risk register and conduct a qu…" at bounding box center [262, 308] width 0 height 8
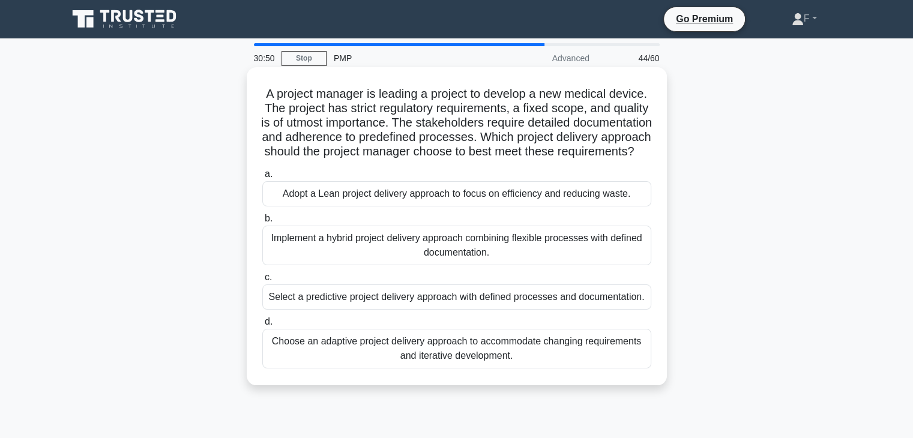
click at [418, 310] on div "Select a predictive project delivery approach with defined processes and docume…" at bounding box center [456, 297] width 389 height 25
click at [262, 282] on input "c. Select a predictive project delivery approach with defined processes and doc…" at bounding box center [262, 278] width 0 height 8
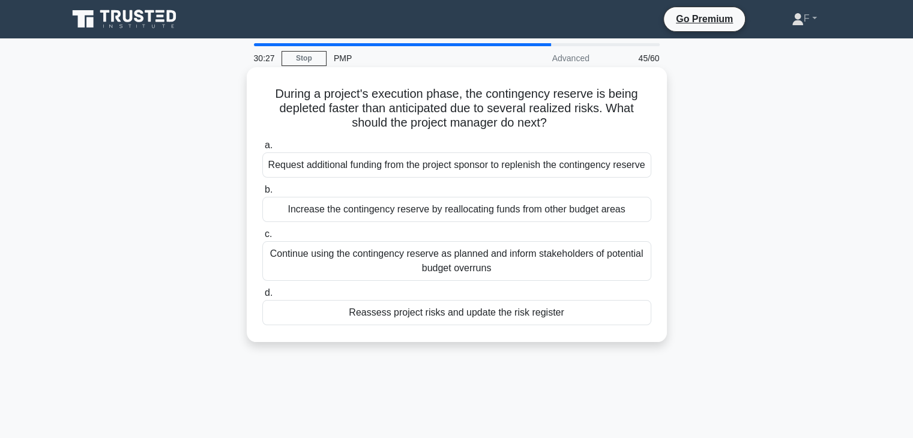
click at [512, 325] on div "Reassess project risks and update the risk register" at bounding box center [456, 312] width 389 height 25
click at [262, 297] on input "d. Reassess project risks and update the risk register" at bounding box center [262, 293] width 0 height 8
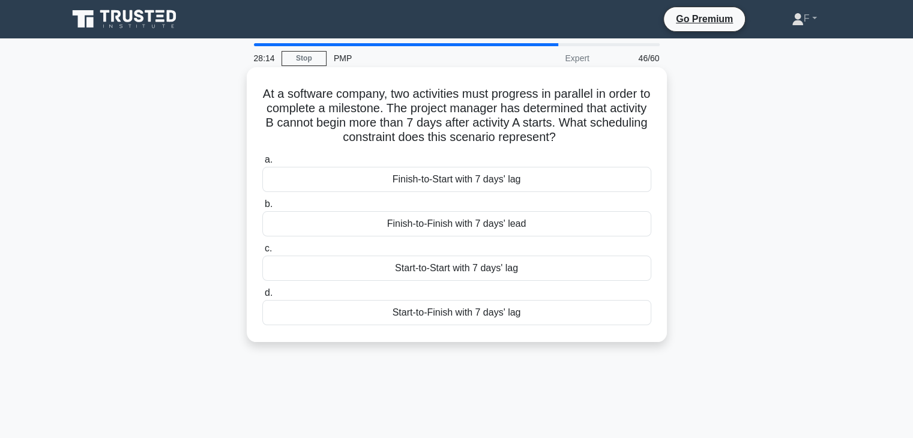
click at [500, 269] on div "Start-to-Start with 7 days' lag" at bounding box center [456, 268] width 389 height 25
click at [262, 253] on input "c. Start-to-Start with 7 days' lag" at bounding box center [262, 249] width 0 height 8
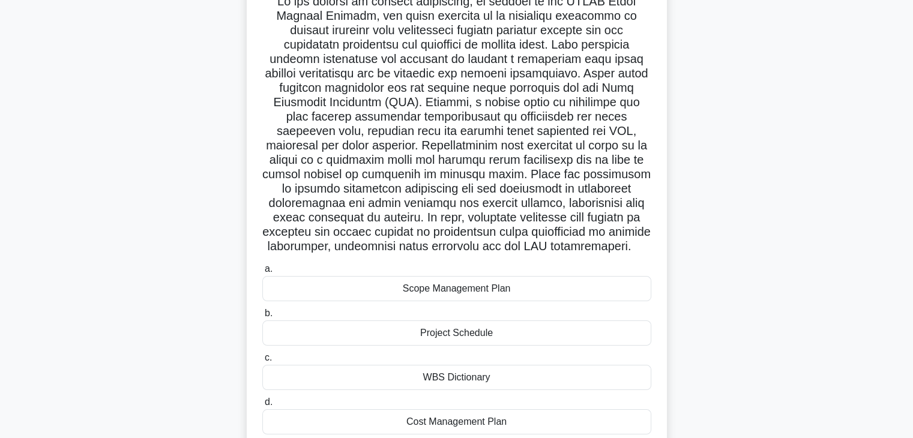
scroll to position [120, 0]
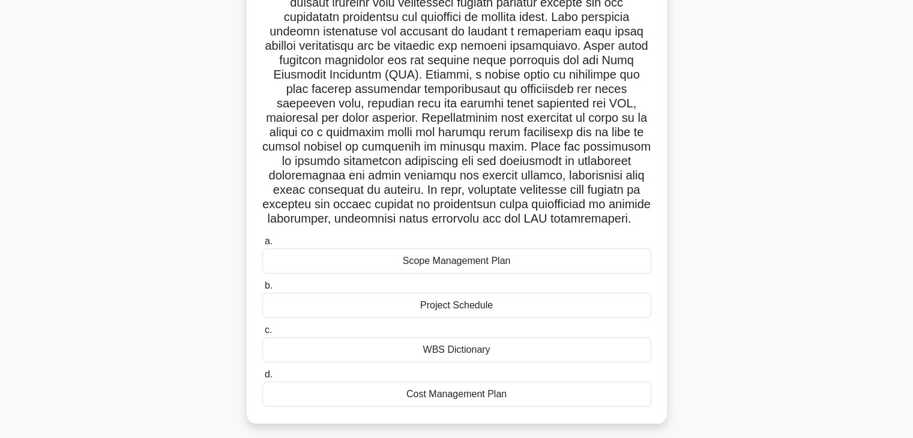
click at [471, 274] on div "Scope Management Plan" at bounding box center [456, 261] width 389 height 25
click at [262, 246] on input "a. Scope Management Plan" at bounding box center [262, 242] width 0 height 8
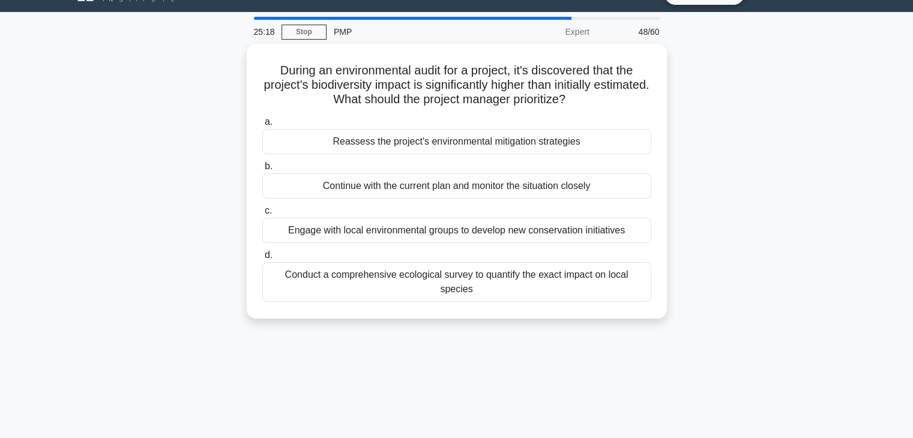
scroll to position [0, 0]
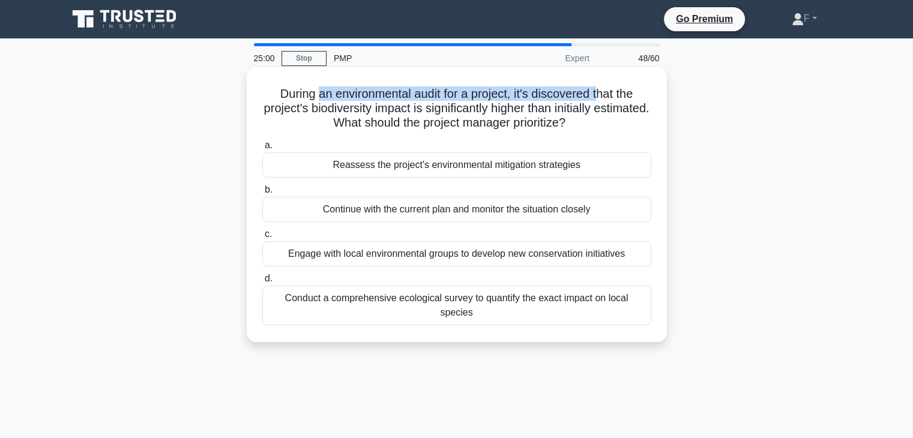
drag, startPoint x: 312, startPoint y: 97, endPoint x: 604, endPoint y: 92, distance: 291.9
click at [604, 92] on h5 "During an environmental audit for a project, it's discovered that the project's…" at bounding box center [457, 108] width 392 height 44
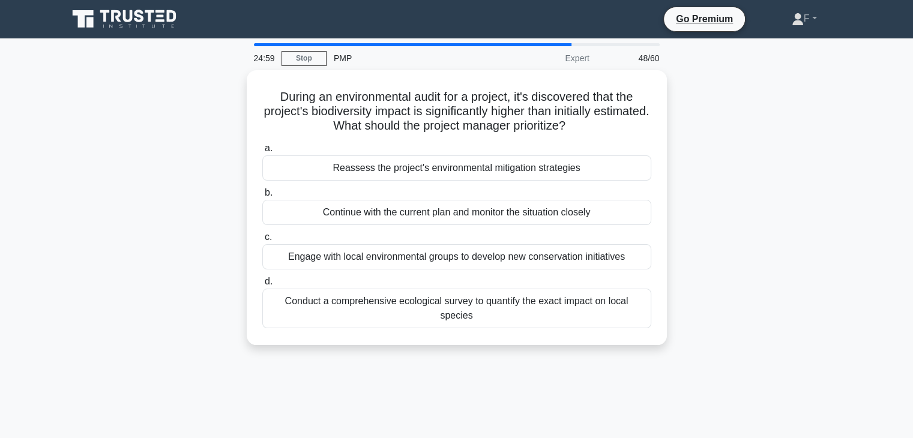
click at [813, 238] on div "During an environmental audit for a project, it's discovered that the project's…" at bounding box center [457, 214] width 793 height 289
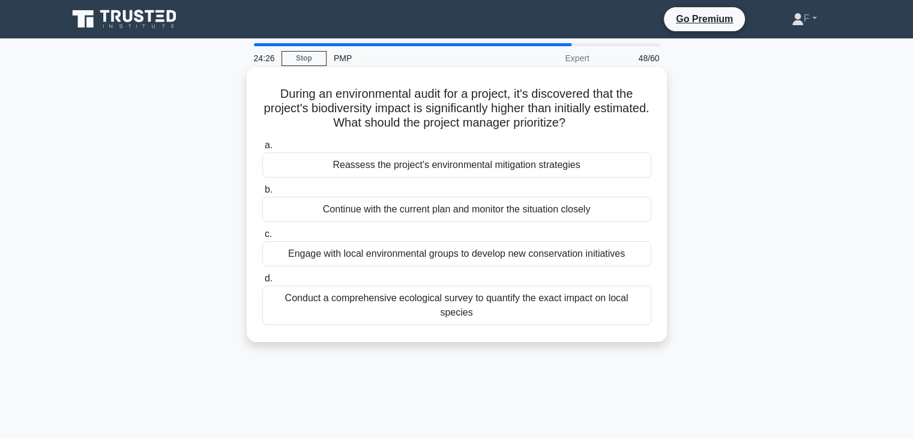
click at [465, 164] on div "Reassess the project's environmental mitigation strategies" at bounding box center [456, 165] width 389 height 25
click at [262, 150] on input "a. Reassess the project's environmental mitigation strategies" at bounding box center [262, 146] width 0 height 8
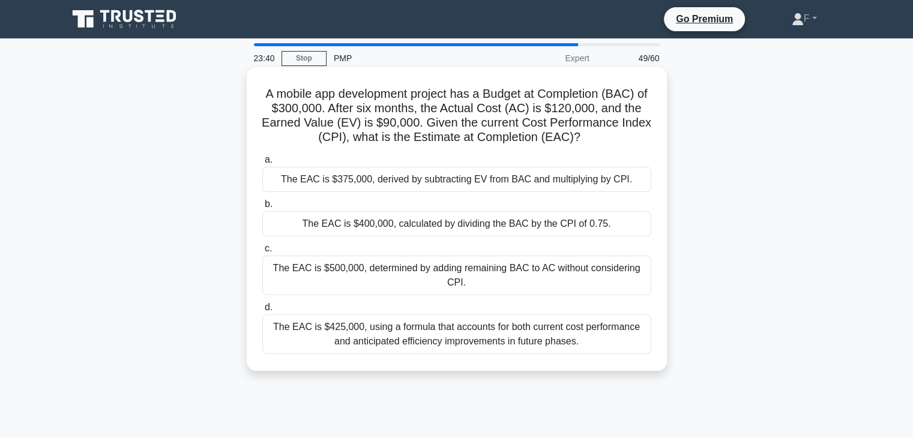
click at [444, 228] on div "The EAC is $400,000, calculated by dividing the BAC by the CPI of 0.75." at bounding box center [456, 223] width 389 height 25
click at [262, 208] on input "b. The EAC is $400,000, calculated by dividing the BAC by the CPI of 0.75." at bounding box center [262, 205] width 0 height 8
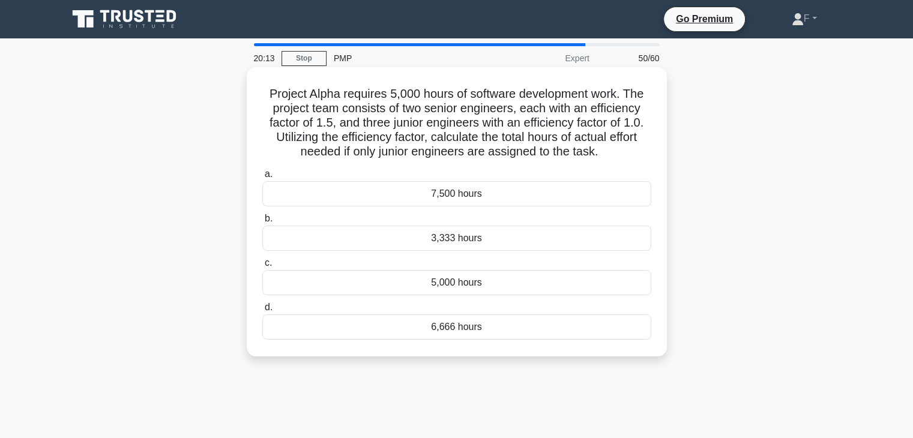
click at [445, 283] on div "5,000 hours" at bounding box center [456, 282] width 389 height 25
click at [262, 267] on input "c. 5,000 hours" at bounding box center [262, 263] width 0 height 8
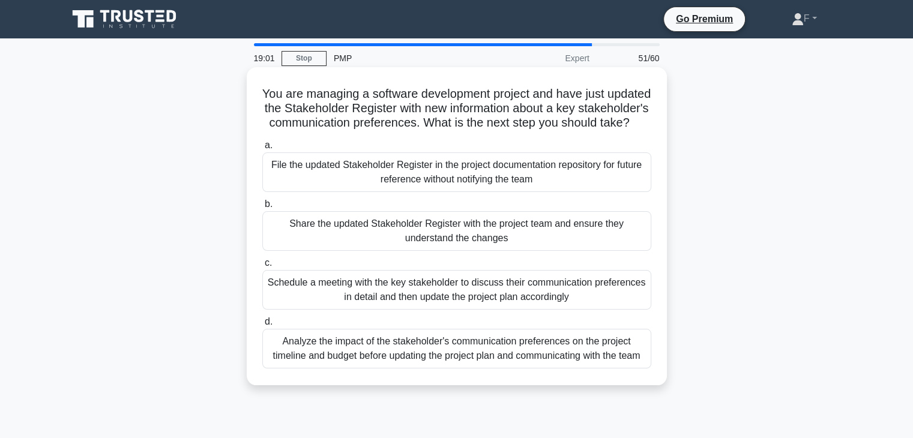
click at [480, 369] on div "Analyze the impact of the stakeholder's communication preferences on the projec…" at bounding box center [456, 349] width 389 height 40
click at [262, 326] on input "d. Analyze the impact of the stakeholder's communication preferences on the pro…" at bounding box center [262, 322] width 0 height 8
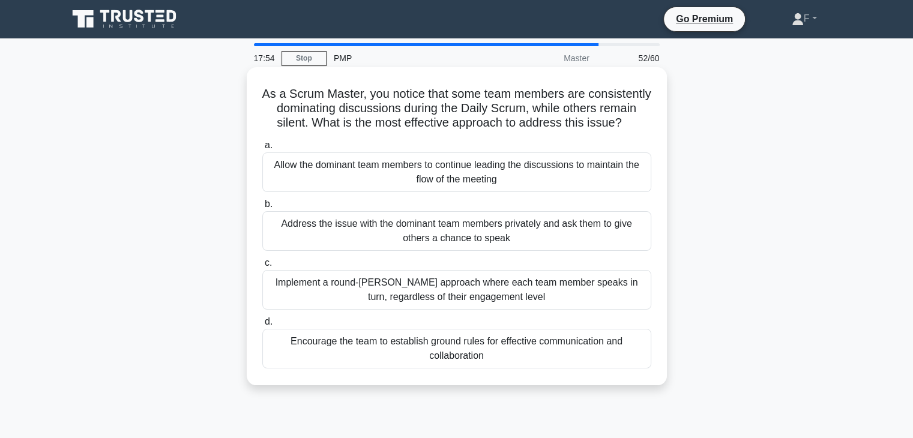
click at [407, 244] on div "Address the issue with the dominant team members privately and ask them to give…" at bounding box center [456, 231] width 389 height 40
click at [262, 208] on input "b. Address the issue with the dominant team members privately and ask them to g…" at bounding box center [262, 205] width 0 height 8
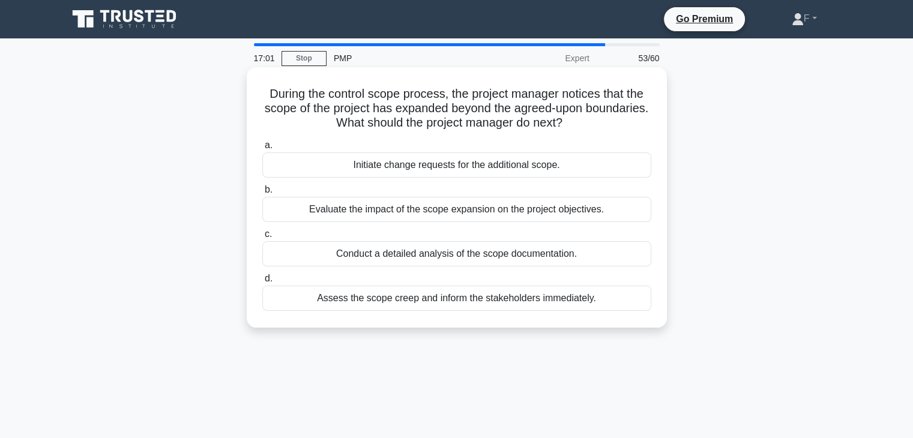
click at [437, 301] on div "Assess the scope creep and inform the stakeholders immediately." at bounding box center [456, 298] width 389 height 25
click at [262, 283] on input "d. Assess the scope creep and inform the stakeholders immediately." at bounding box center [262, 279] width 0 height 8
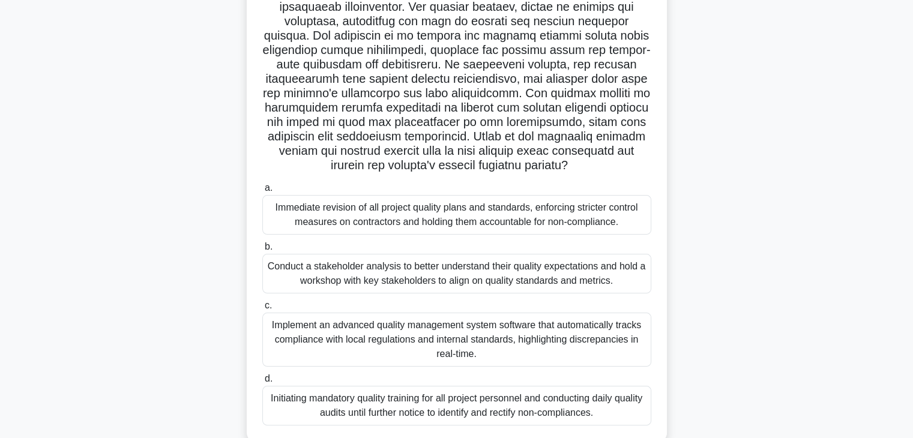
scroll to position [180, 0]
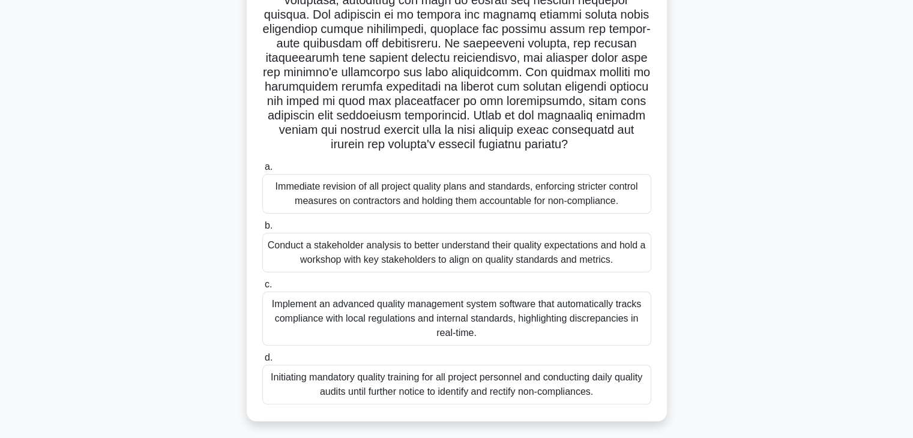
drag, startPoint x: 283, startPoint y: 187, endPoint x: 444, endPoint y: 223, distance: 165.0
click at [459, 197] on div "Immediate revision of all project quality plans and standards, enforcing strict…" at bounding box center [456, 194] width 389 height 40
drag, startPoint x: 305, startPoint y: 380, endPoint x: 473, endPoint y: 380, distance: 168.1
click at [473, 380] on div "Initiating mandatory quality training for all project personnel and conducting …" at bounding box center [456, 385] width 389 height 40
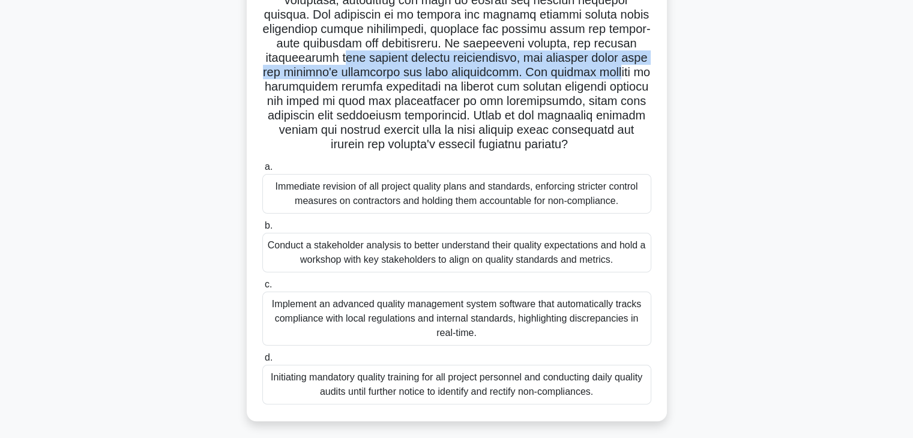
drag, startPoint x: 342, startPoint y: 58, endPoint x: 625, endPoint y: 157, distance: 299.1
click at [615, 74] on h5 ".spinner_0XTQ{transform-origin:center;animation:spinner_y6GP .75s linear infini…" at bounding box center [457, 29] width 392 height 246
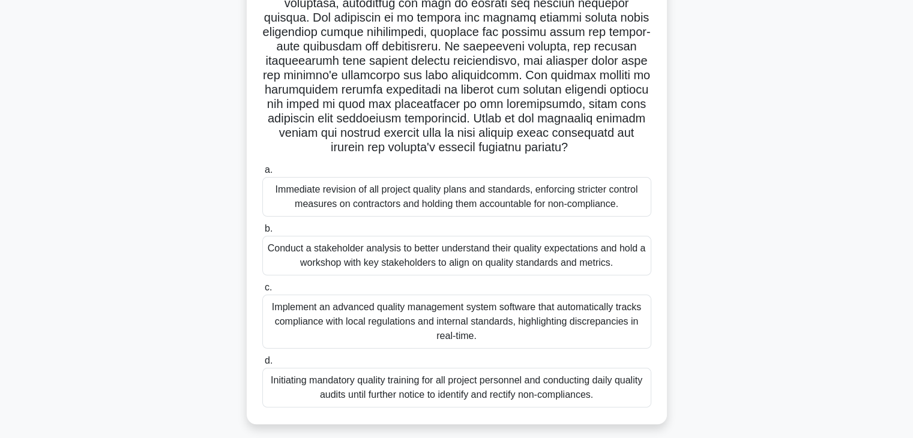
click at [384, 250] on div "Conduct a stakeholder analysis to better understand their quality expectations …" at bounding box center [456, 256] width 389 height 40
click at [262, 233] on input "b. Conduct a stakeholder analysis to better understand their quality expectatio…" at bounding box center [262, 229] width 0 height 8
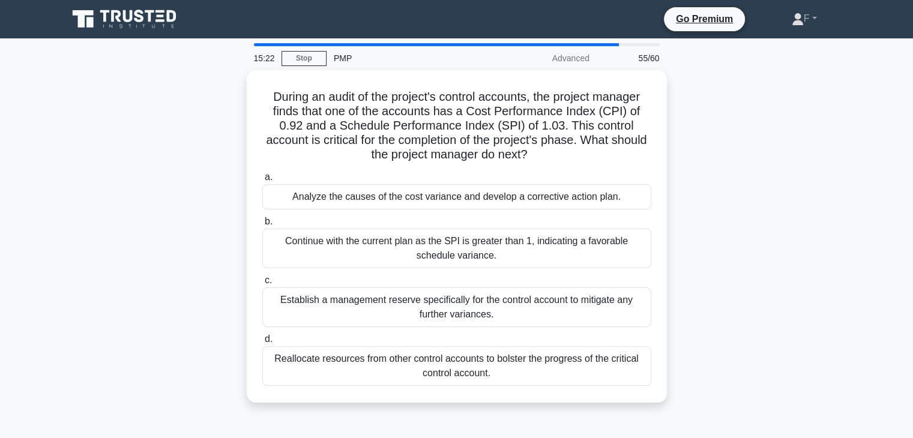
scroll to position [0, 0]
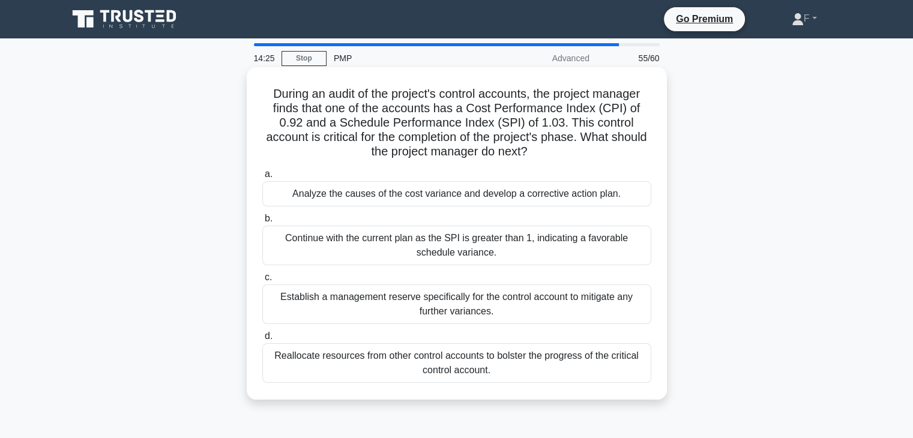
click at [353, 195] on div "Analyze the causes of the cost variance and develop a corrective action plan." at bounding box center [456, 193] width 389 height 25
click at [262, 178] on input "a. Analyze the causes of the cost variance and develop a corrective action plan." at bounding box center [262, 175] width 0 height 8
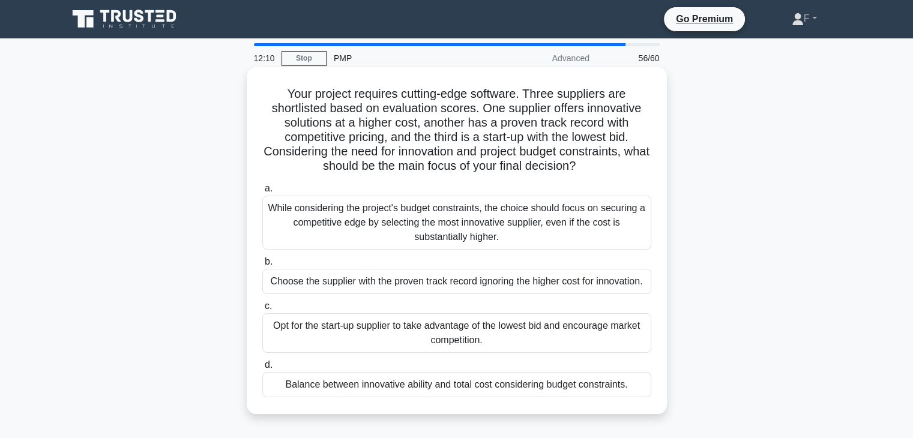
click at [588, 386] on div "Balance between innovative ability and total cost considering budget constraint…" at bounding box center [456, 384] width 389 height 25
click at [262, 369] on input "d. Balance between innovative ability and total cost considering budget constra…" at bounding box center [262, 365] width 0 height 8
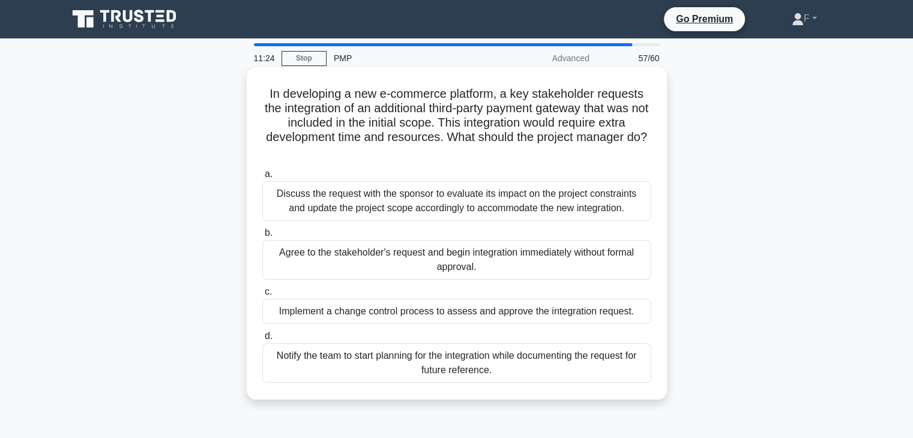
click at [382, 314] on div "Implement a change control process to assess and approve the integration reques…" at bounding box center [456, 311] width 389 height 25
click at [262, 296] on input "c. Implement a change control process to assess and approve the integration req…" at bounding box center [262, 292] width 0 height 8
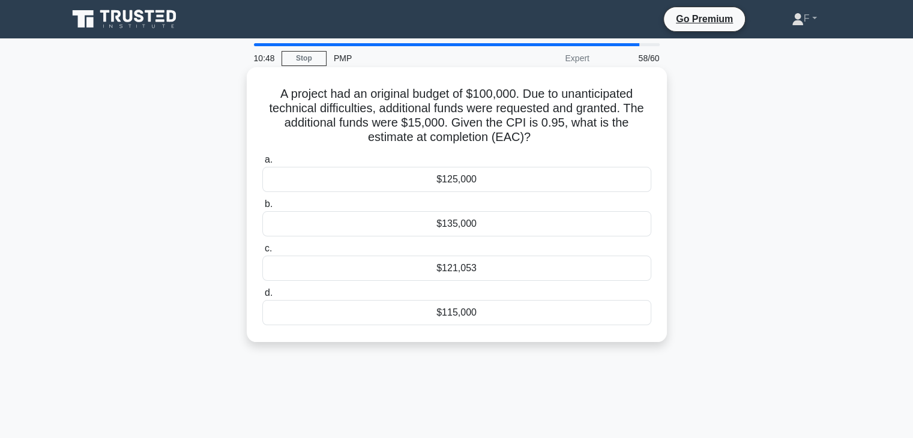
click at [461, 268] on div "$121,053" at bounding box center [456, 268] width 389 height 25
click at [262, 253] on input "c. $121,053" at bounding box center [262, 249] width 0 height 8
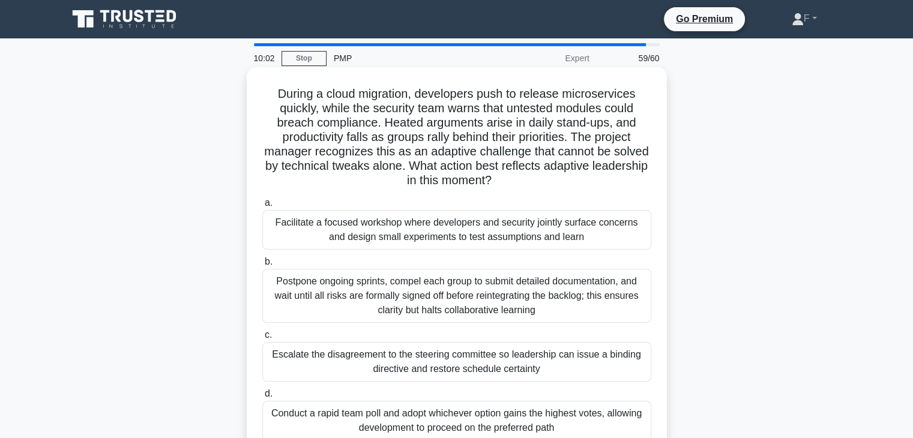
click at [445, 228] on div "Facilitate a focused workshop where developers and security jointly surface con…" at bounding box center [456, 230] width 389 height 40
click at [262, 207] on input "a. Facilitate a focused workshop where developers and security jointly surface …" at bounding box center [262, 203] width 0 height 8
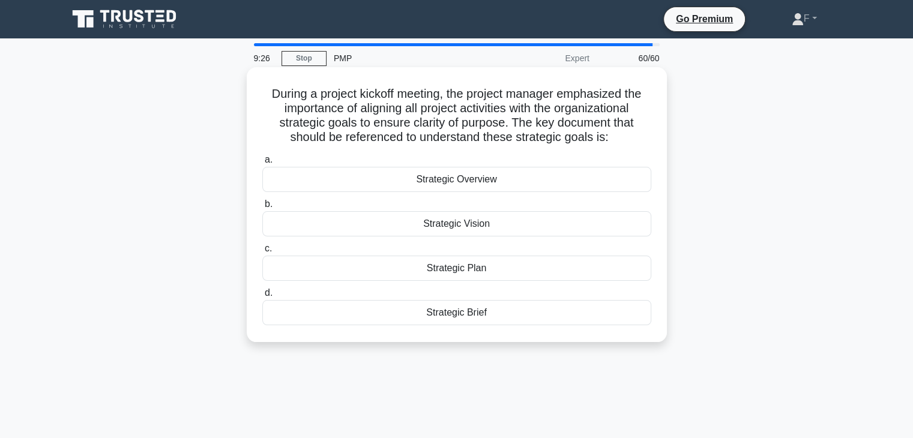
click at [465, 271] on div "Strategic Plan" at bounding box center [456, 268] width 389 height 25
click at [262, 253] on input "c. Strategic Plan" at bounding box center [262, 249] width 0 height 8
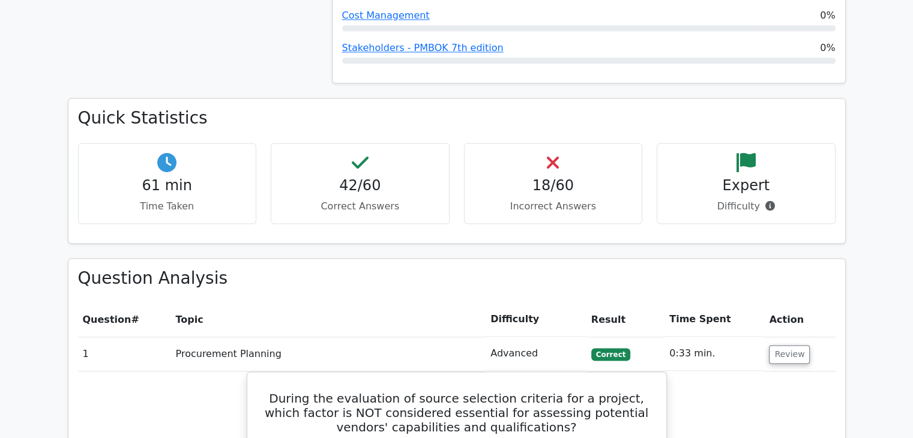
scroll to position [1681, 0]
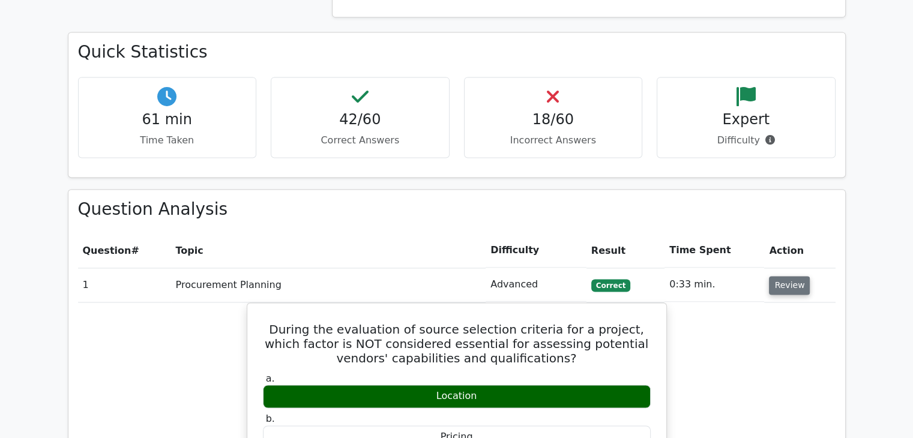
click at [802, 276] on button "Review" at bounding box center [789, 285] width 41 height 19
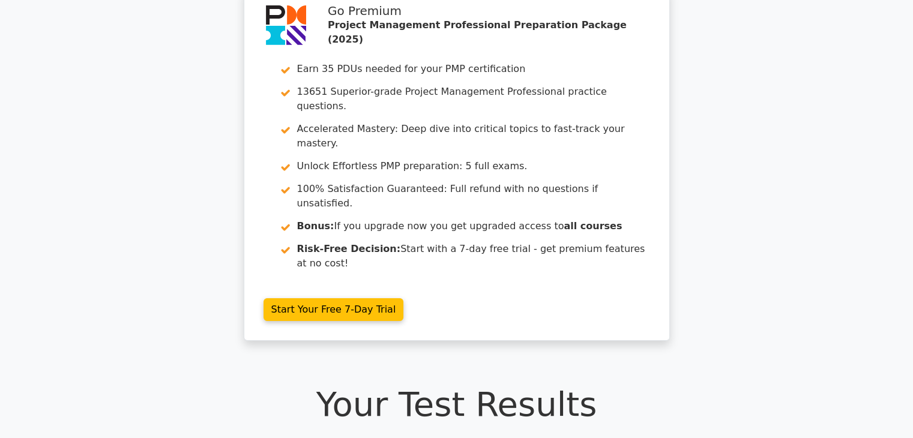
scroll to position [60, 0]
